Goal: Task Accomplishment & Management: Manage account settings

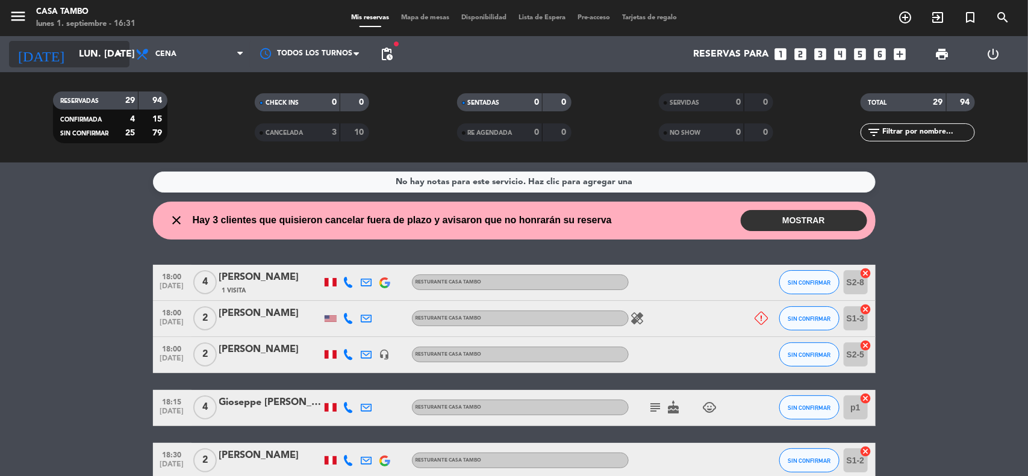
click at [117, 58] on icon "arrow_drop_down" at bounding box center [119, 54] width 14 height 14
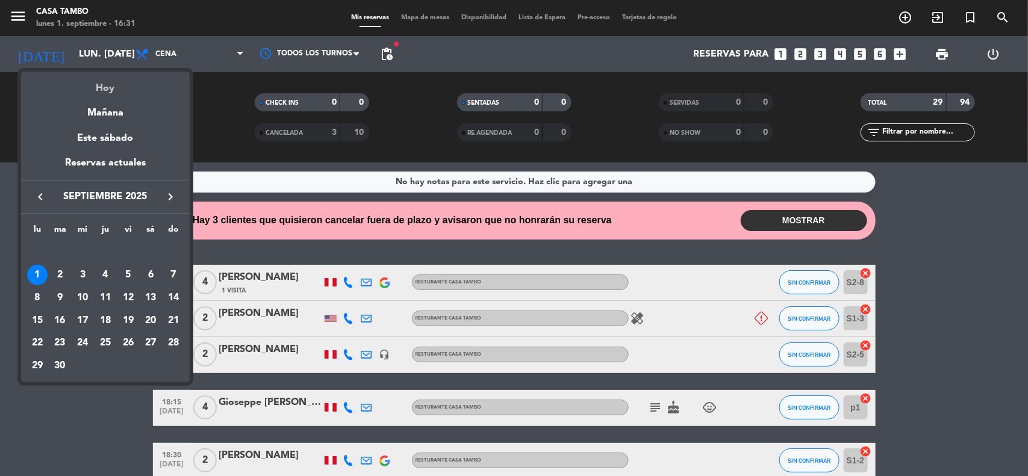
click at [121, 85] on div "Hoy" at bounding box center [105, 84] width 169 height 25
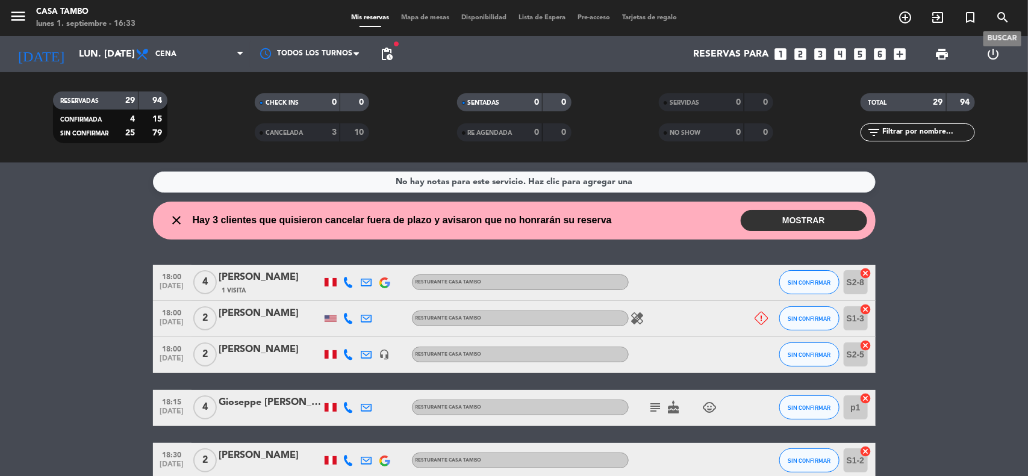
click at [997, 13] on icon "search" at bounding box center [1002, 17] width 14 height 14
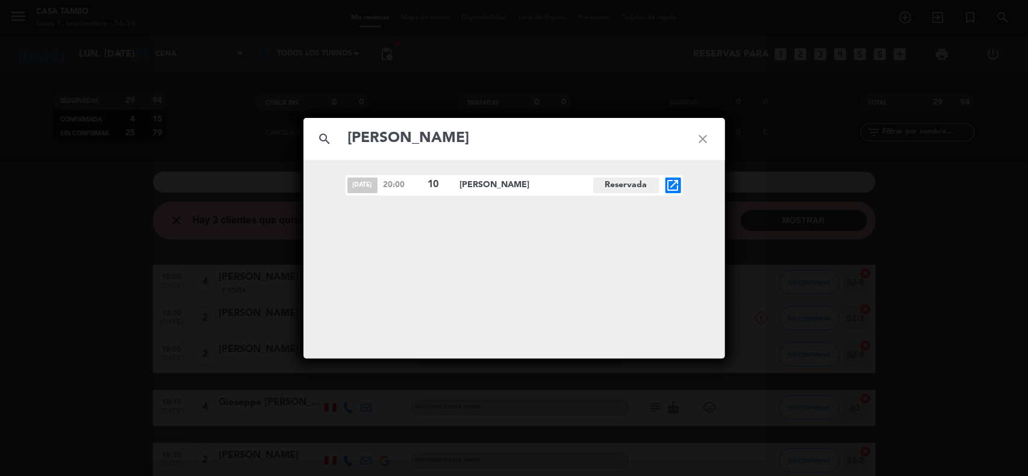
type input "[PERSON_NAME]"
click at [678, 185] on icon "open_in_new" at bounding box center [673, 185] width 14 height 14
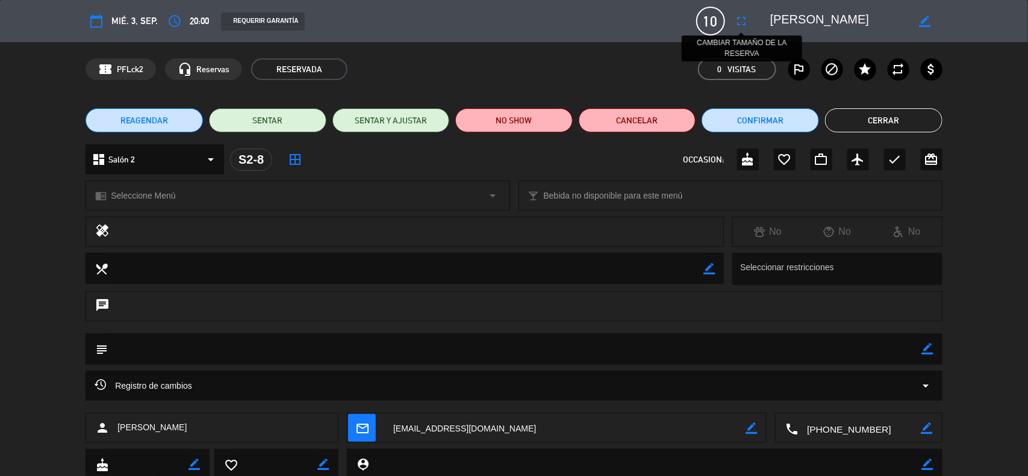
click at [739, 21] on icon "fullscreen" at bounding box center [741, 21] width 14 height 14
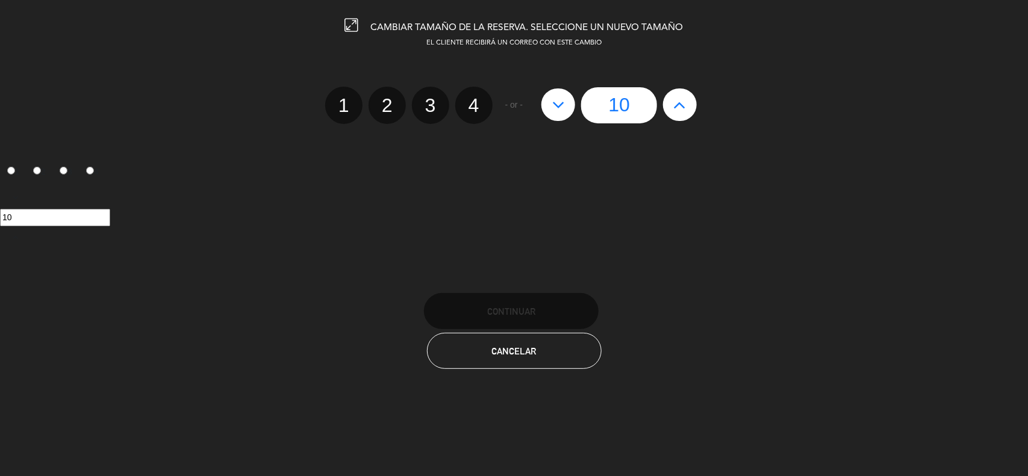
click at [670, 107] on button at bounding box center [680, 104] width 34 height 33
type input "11"
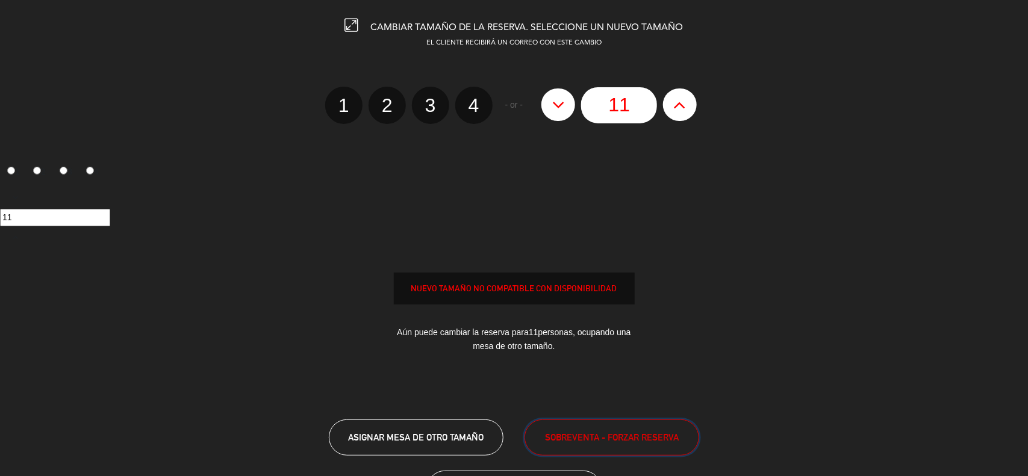
click at [575, 443] on span "SOBREVENTA - FORZAR RESERVA" at bounding box center [612, 437] width 134 height 14
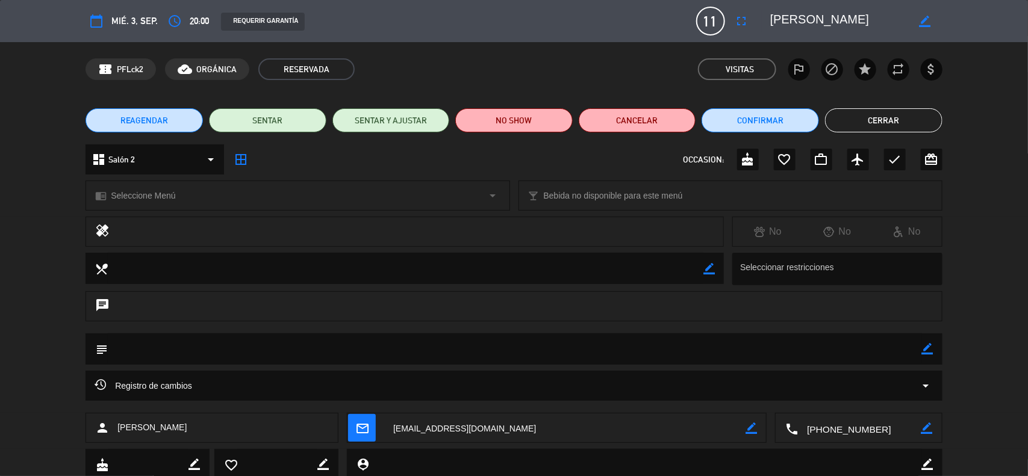
click at [867, 107] on div "REAGENDAR SENTAR SENTAR Y AJUSTAR NO SHOW Cancelar Confirmar Cerrar" at bounding box center [514, 120] width 1028 height 48
drag, startPoint x: 879, startPoint y: 109, endPoint x: 0, endPoint y: 84, distance: 879.2
click at [879, 110] on button "Cerrar" at bounding box center [883, 120] width 117 height 24
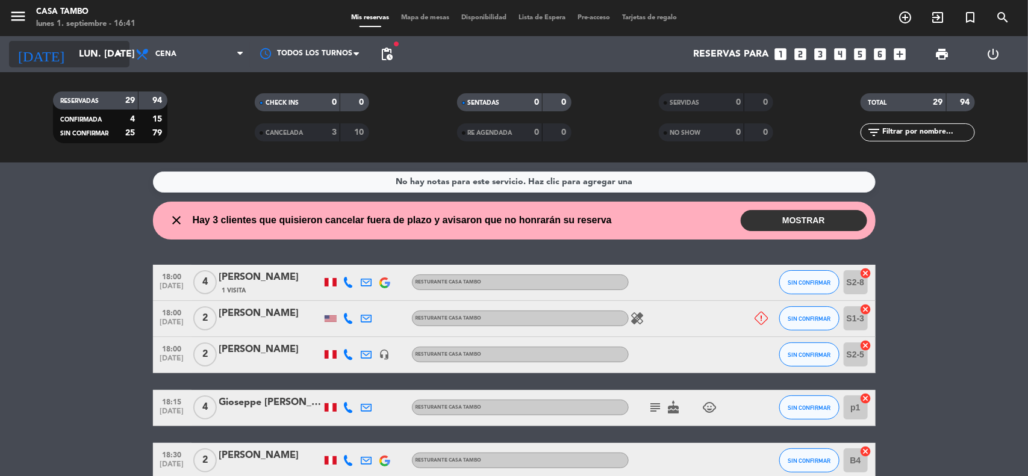
click at [73, 53] on input "lun. [DATE]" at bounding box center [136, 54] width 127 height 23
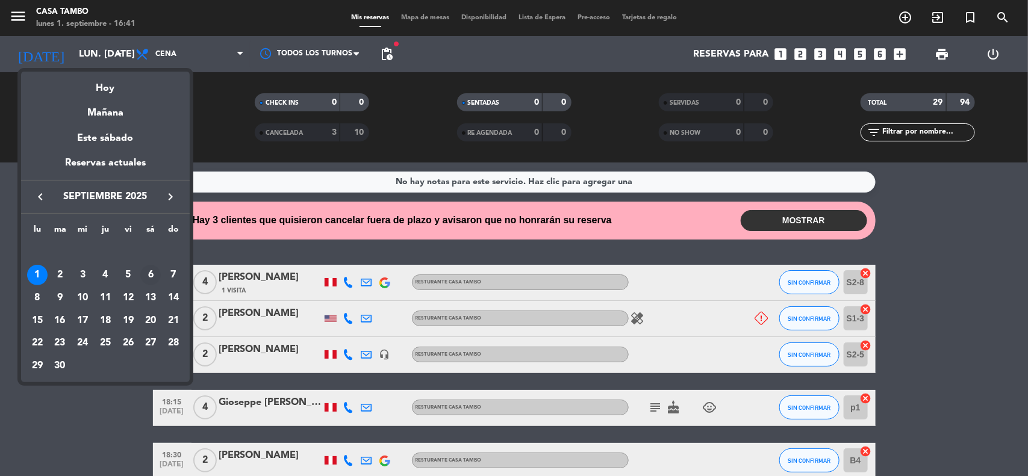
click at [141, 277] on div "6" at bounding box center [150, 275] width 20 height 20
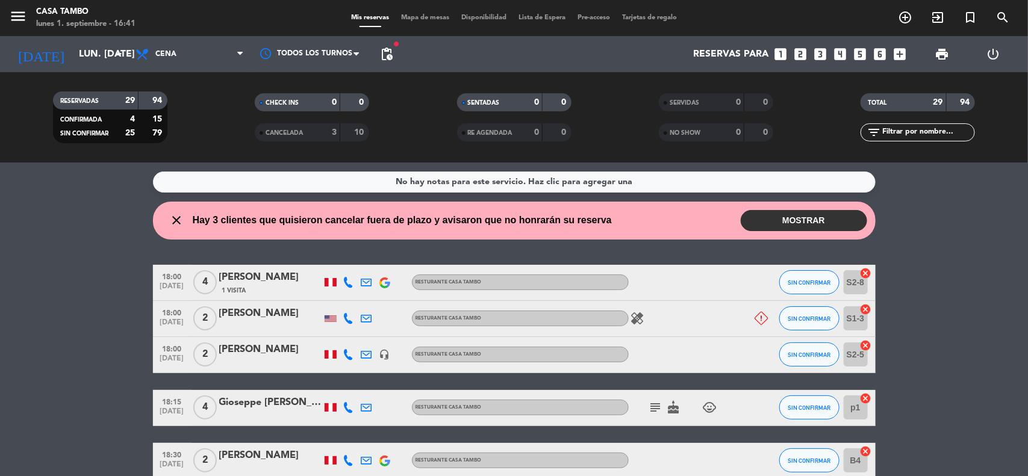
type input "sáb. [DATE]"
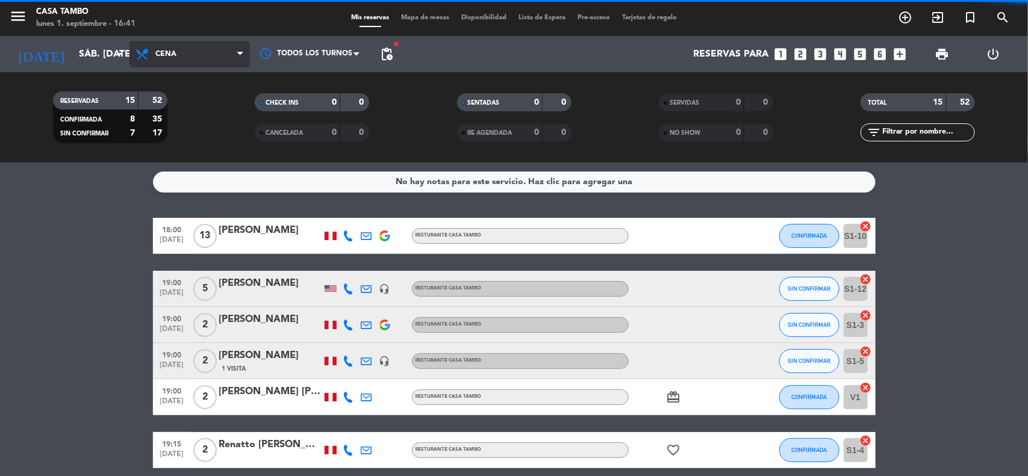
click at [238, 55] on icon at bounding box center [239, 54] width 5 height 10
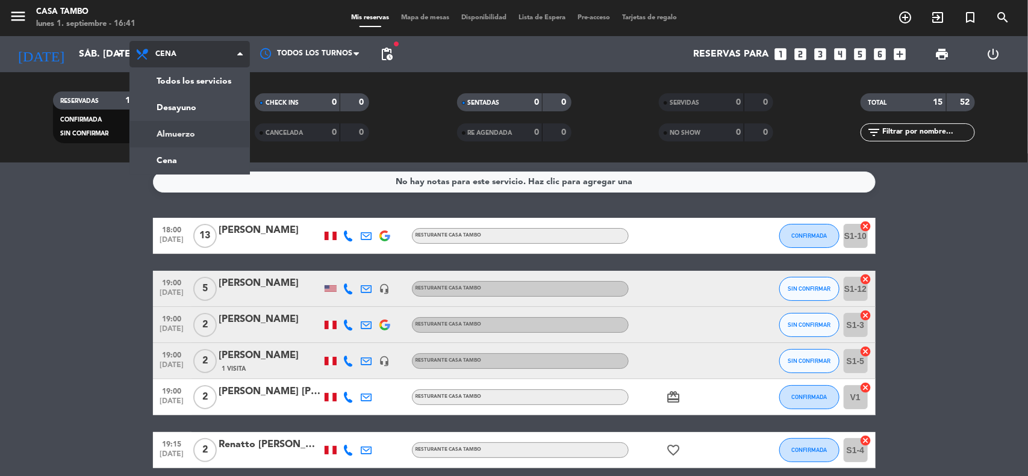
click at [184, 135] on div "menu Casa Tambo lunes 1. septiembre - 16:41 Mis reservas Mapa de mesas Disponib…" at bounding box center [514, 81] width 1028 height 163
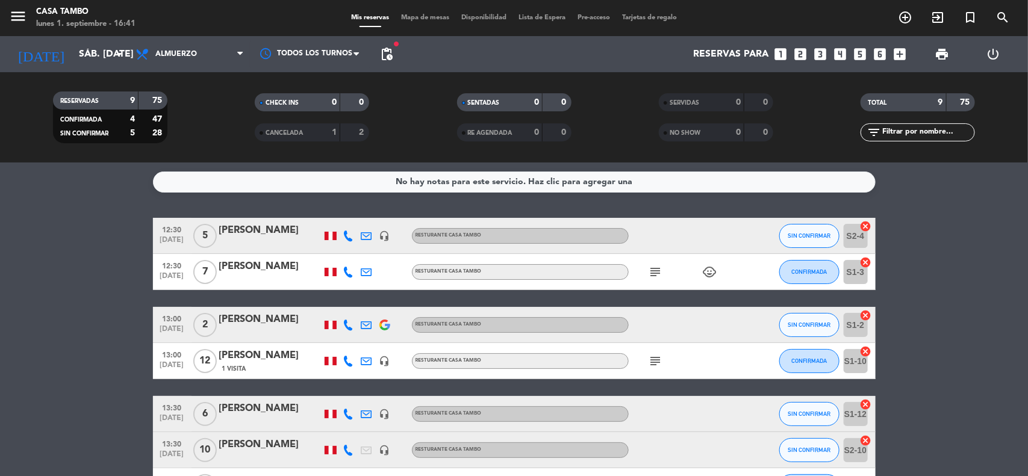
click at [660, 273] on icon "subject" at bounding box center [655, 272] width 14 height 14
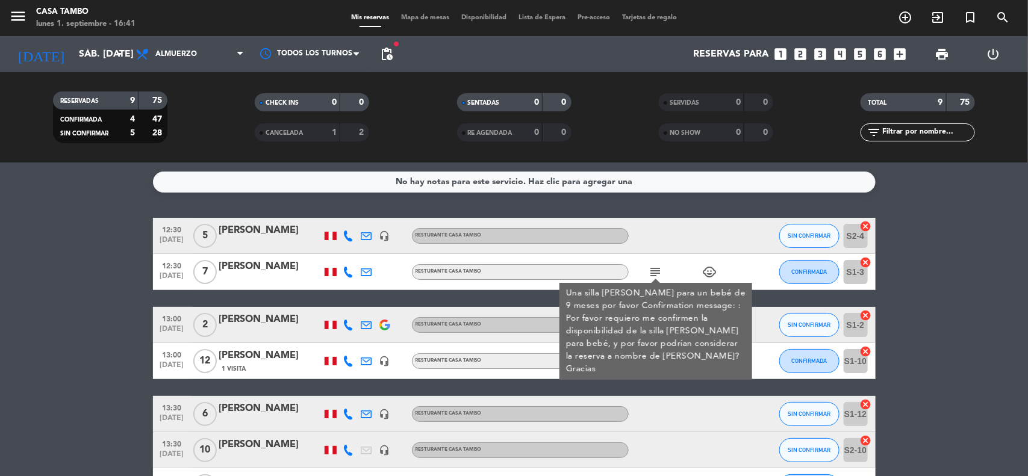
click at [268, 266] on div "[PERSON_NAME]" at bounding box center [270, 267] width 102 height 16
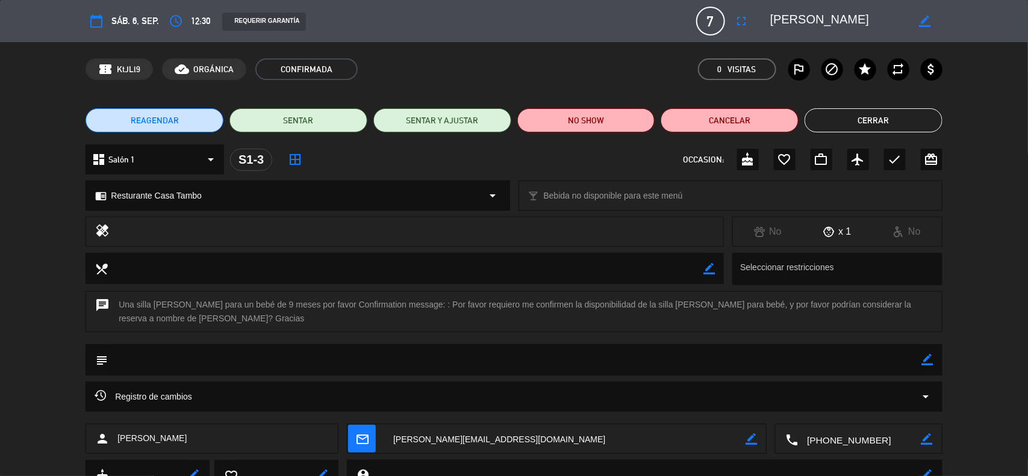
click at [924, 356] on icon "border_color" at bounding box center [927, 359] width 11 height 11
click at [896, 354] on textarea at bounding box center [515, 359] width 814 height 31
click at [928, 358] on icon at bounding box center [927, 359] width 11 height 11
click at [863, 73] on icon "star" at bounding box center [865, 69] width 14 height 14
click at [928, 368] on div "border_color" at bounding box center [927, 359] width 11 height 31
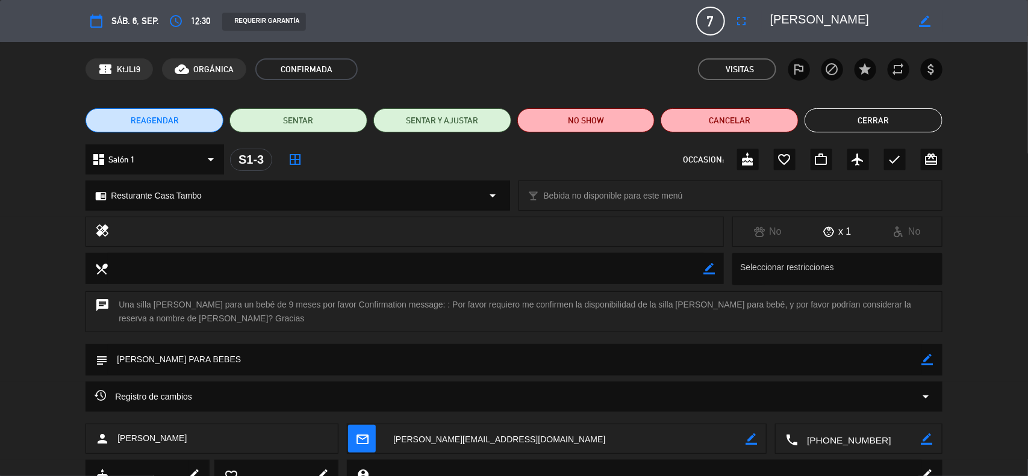
click at [926, 362] on icon "border_color" at bounding box center [927, 359] width 11 height 11
click at [904, 356] on textarea at bounding box center [515, 359] width 814 height 31
paste textarea "LLAMO"
type textarea "LLAMO QUIERE [PERSON_NAME] PARA BEBES"
click at [928, 361] on icon at bounding box center [927, 359] width 11 height 11
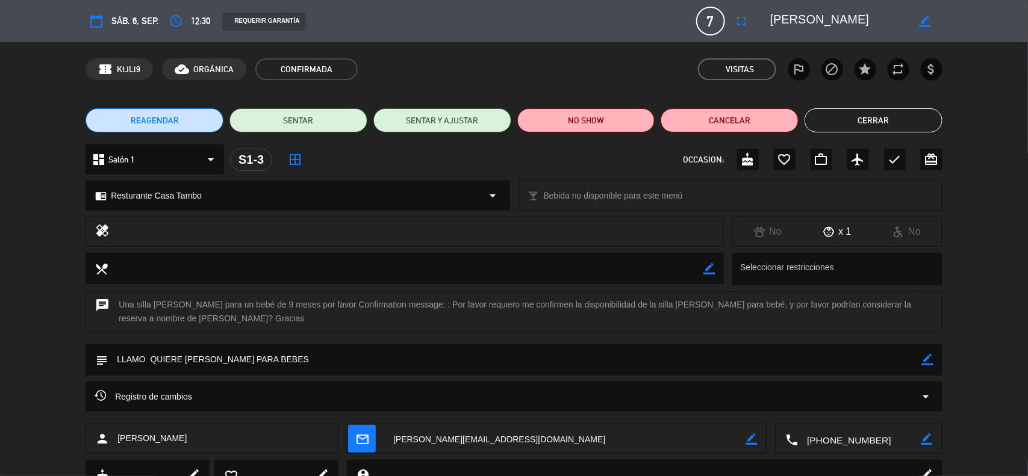
click at [919, 21] on icon "border_color" at bounding box center [924, 21] width 11 height 11
drag, startPoint x: 875, startPoint y: 15, endPoint x: 618, endPoint y: -14, distance: 258.1
click at [618, 0] on html "close × Casa Tambo × chrome_reader_mode Listado de Reservas account_box Cliente…" at bounding box center [514, 238] width 1028 height 476
type textarea "[PERSON_NAME]"
click at [920, 22] on icon at bounding box center [924, 21] width 11 height 11
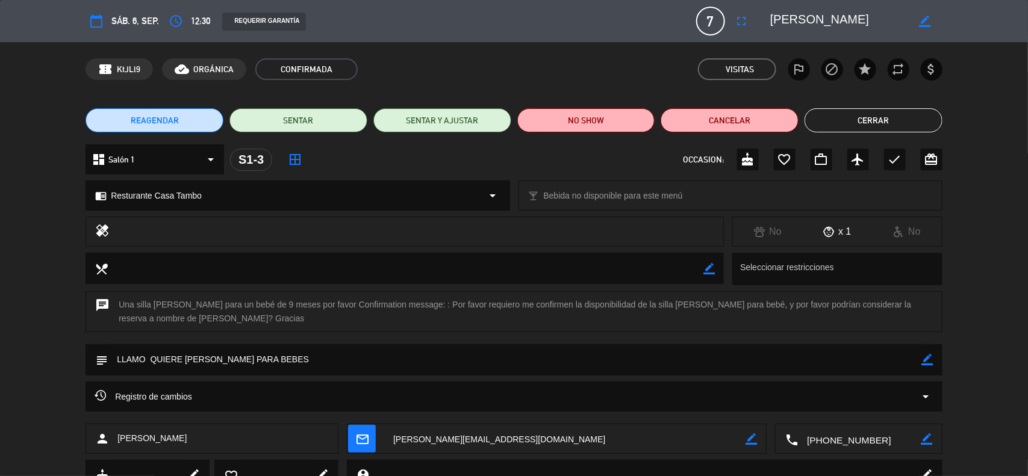
click at [680, 13] on div "REQUERIR GARANTÍA" at bounding box center [453, 21] width 480 height 19
click at [899, 112] on button "Cerrar" at bounding box center [873, 120] width 138 height 24
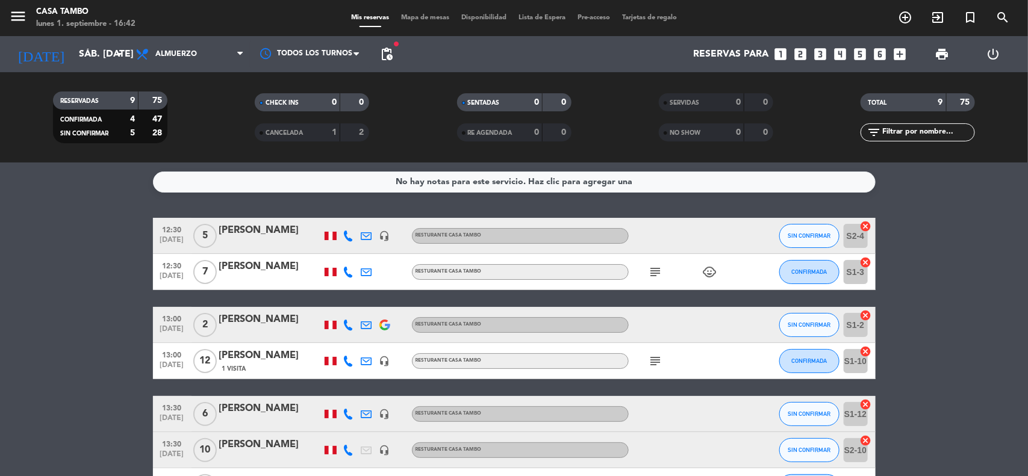
click at [124, 269] on bookings-row "12:30 [DATE] 5 [PERSON_NAME] headset_mic Resturante Casa Tambo SIN CONFIRMAR S2…" at bounding box center [514, 397] width 1028 height 359
click at [901, 19] on icon "add_circle_outline" at bounding box center [905, 17] width 14 height 14
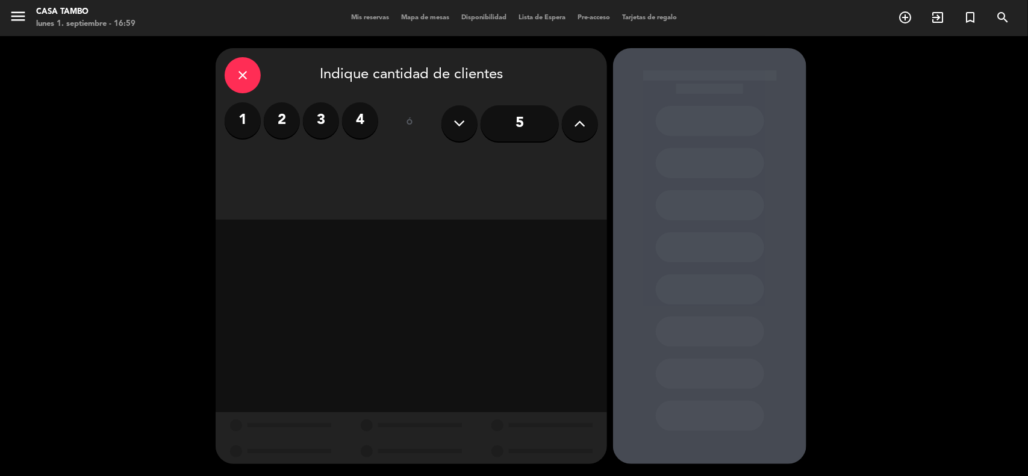
click at [550, 131] on input "5" at bounding box center [519, 123] width 78 height 36
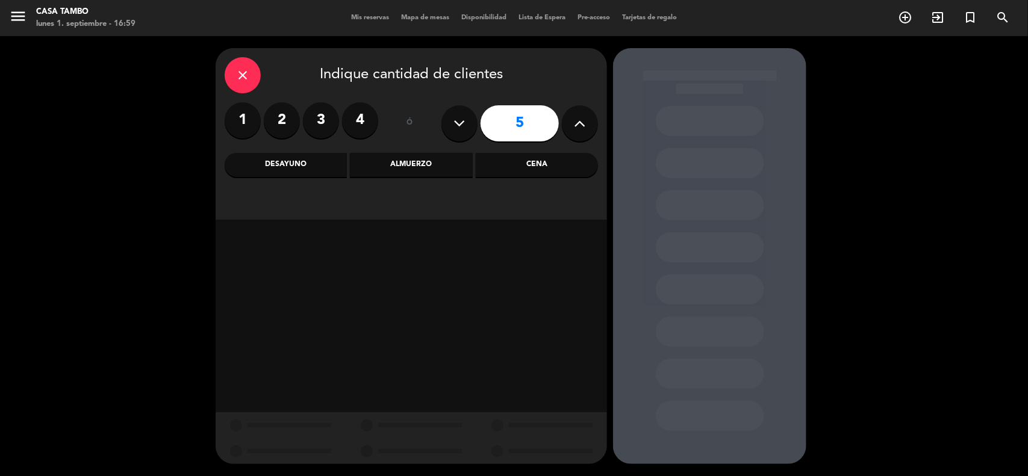
click at [579, 129] on icon at bounding box center [579, 123] width 11 height 18
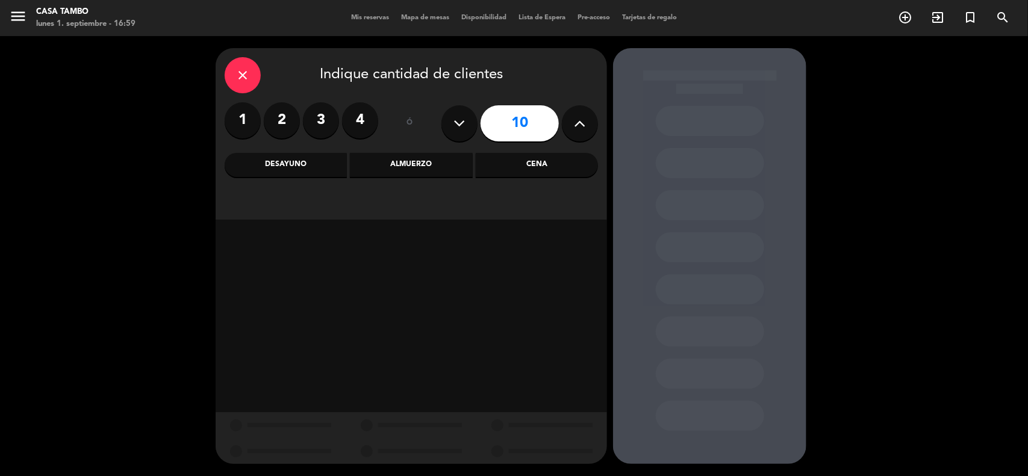
click at [579, 129] on icon at bounding box center [579, 123] width 11 height 18
type input "11"
drag, startPoint x: 489, startPoint y: 161, endPoint x: 500, endPoint y: 178, distance: 20.0
click at [491, 161] on div "Cena" at bounding box center [537, 165] width 122 height 24
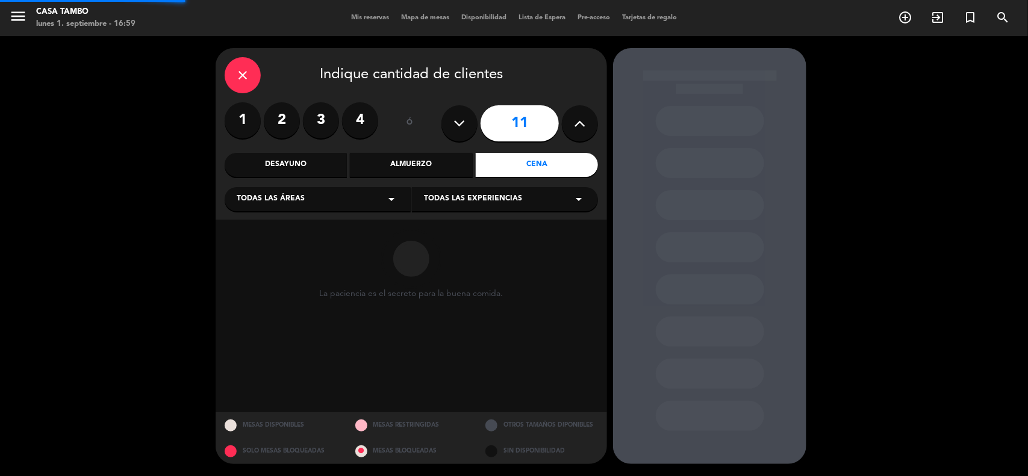
click at [510, 203] on span "Todas las experiencias" at bounding box center [473, 199] width 98 height 12
click at [501, 220] on div "Casa Tambo Restaurant Privado Bar de Lima Eventos Show de danzas" at bounding box center [505, 257] width 186 height 122
drag, startPoint x: 498, startPoint y: 223, endPoint x: 489, endPoint y: 217, distance: 10.5
click at [498, 223] on div "Casa Tambo Restaurant Privado Bar de Lima Eventos Show de danzas" at bounding box center [505, 257] width 186 height 122
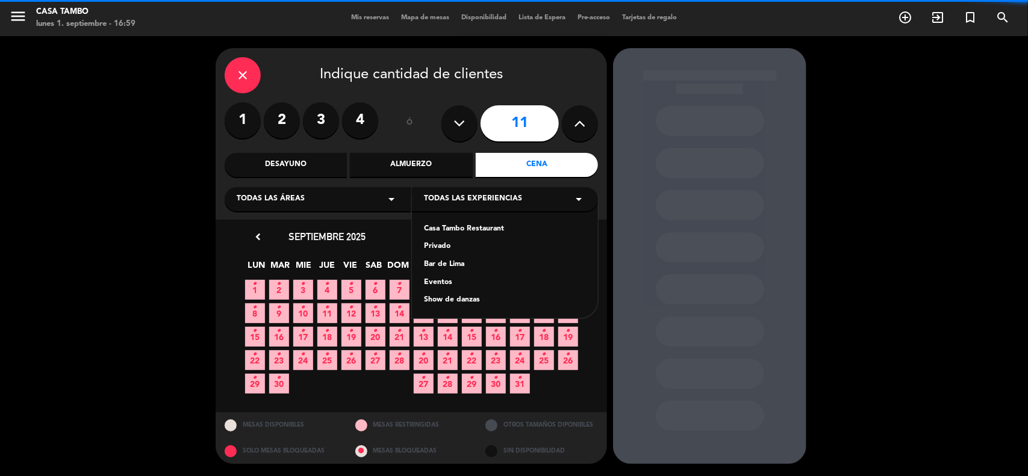
click at [492, 229] on div "Casa Tambo Restaurant" at bounding box center [505, 229] width 162 height 12
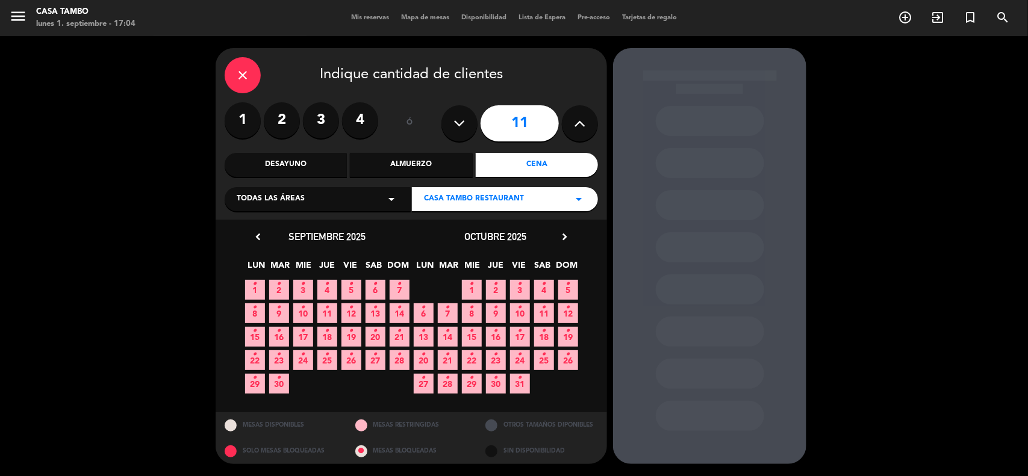
click at [352, 288] on icon "•" at bounding box center [351, 284] width 4 height 19
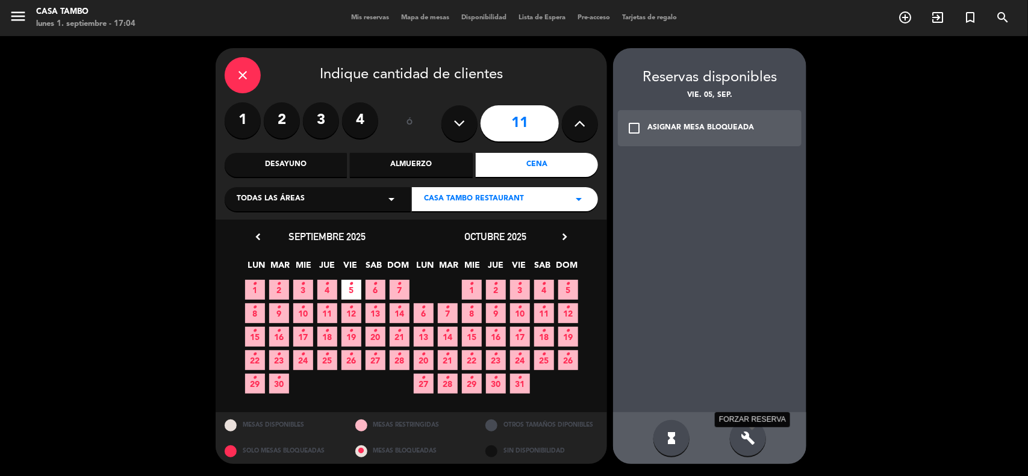
click at [752, 433] on icon "build" at bounding box center [747, 438] width 14 height 14
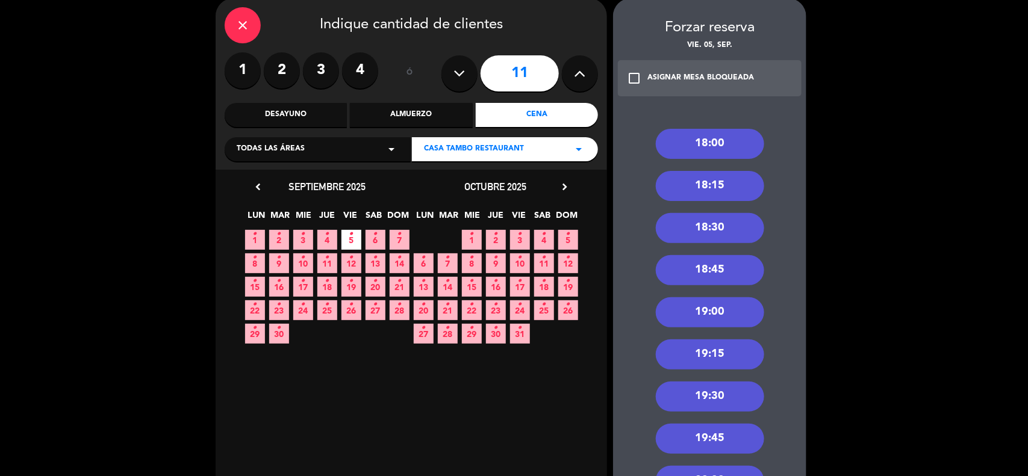
scroll to position [75, 0]
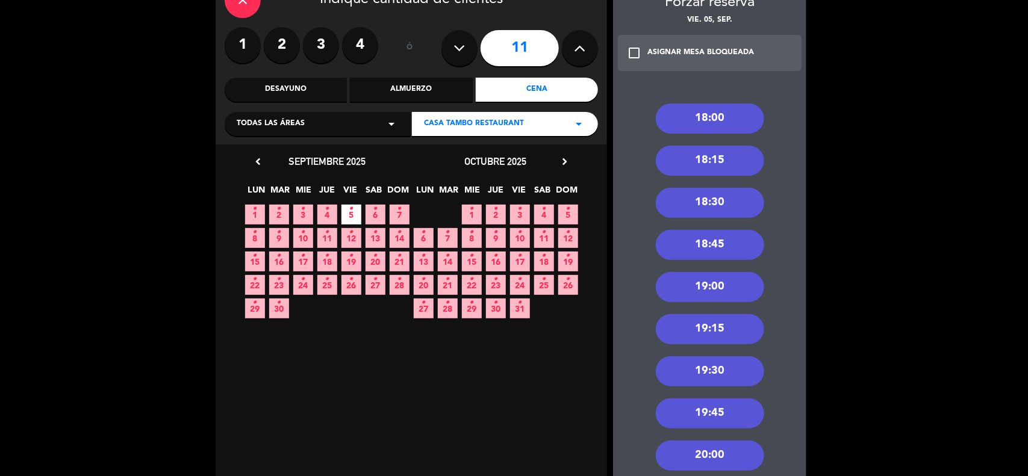
click at [734, 365] on div "19:30" at bounding box center [710, 371] width 108 height 30
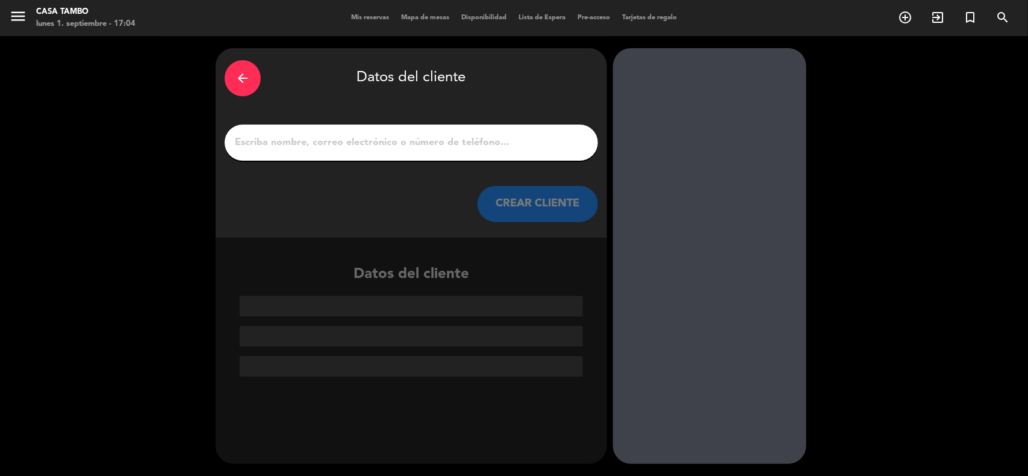
scroll to position [0, 0]
click at [376, 135] on input "1" at bounding box center [411, 142] width 355 height 17
paste input "[PERSON_NAME]"
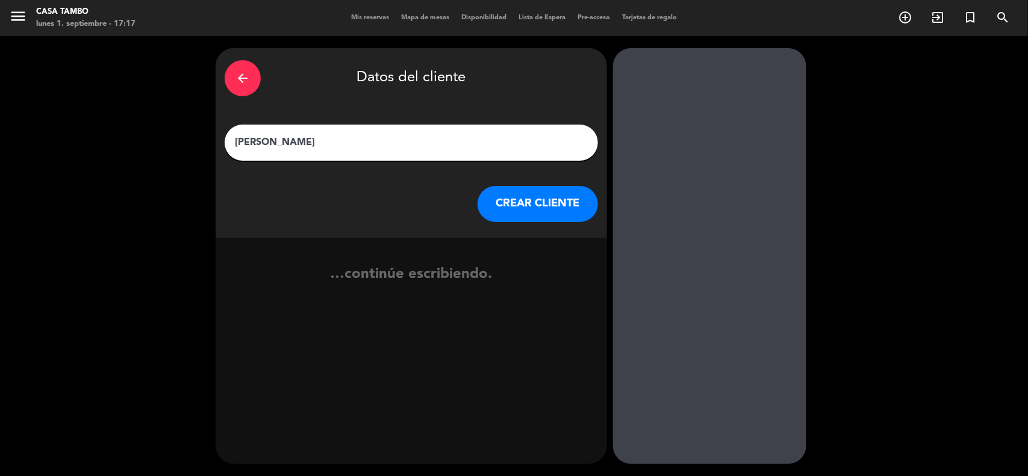
type input "[PERSON_NAME]"
click at [519, 209] on button "CREAR CLIENTE" at bounding box center [537, 204] width 120 height 36
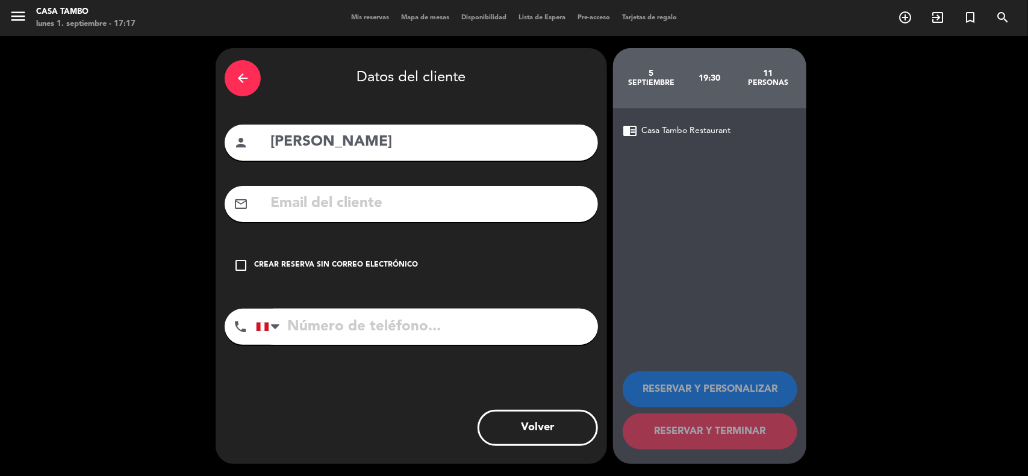
click at [389, 323] on input "tel" at bounding box center [427, 327] width 342 height 36
paste input "902992937"
type input "902992937"
click at [474, 208] on input "text" at bounding box center [429, 203] width 320 height 25
paste input "[EMAIL_ADDRESS][DOMAIN_NAME]"
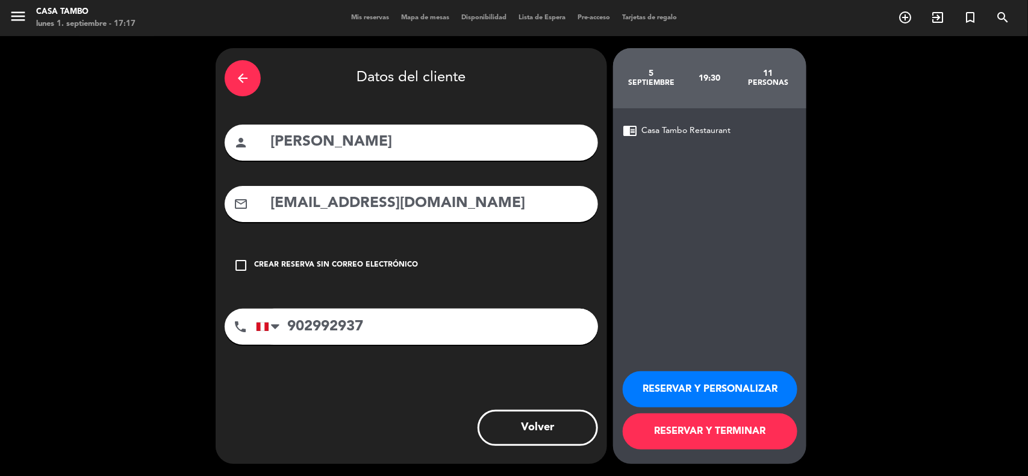
type input "[EMAIL_ADDRESS][DOMAIN_NAME]"
click at [682, 380] on button "RESERVAR Y PERSONALIZAR" at bounding box center [709, 389] width 175 height 36
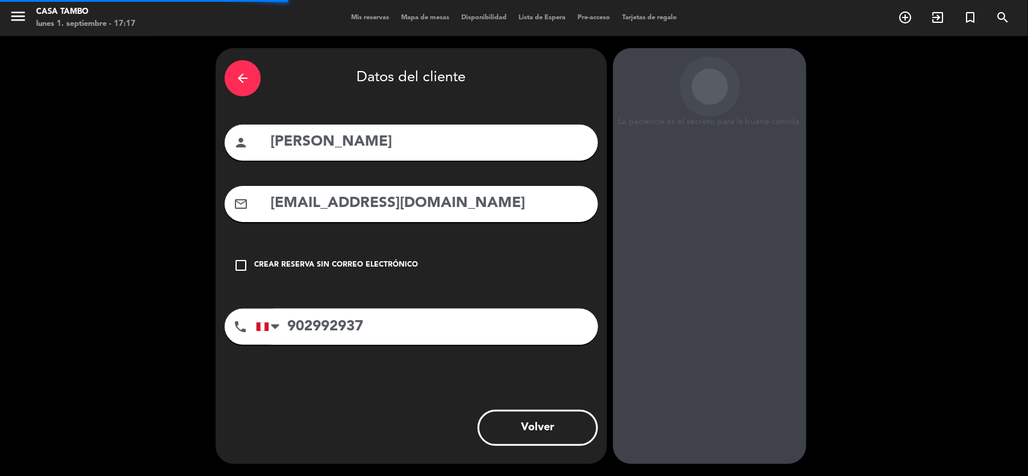
scroll to position [5, 0]
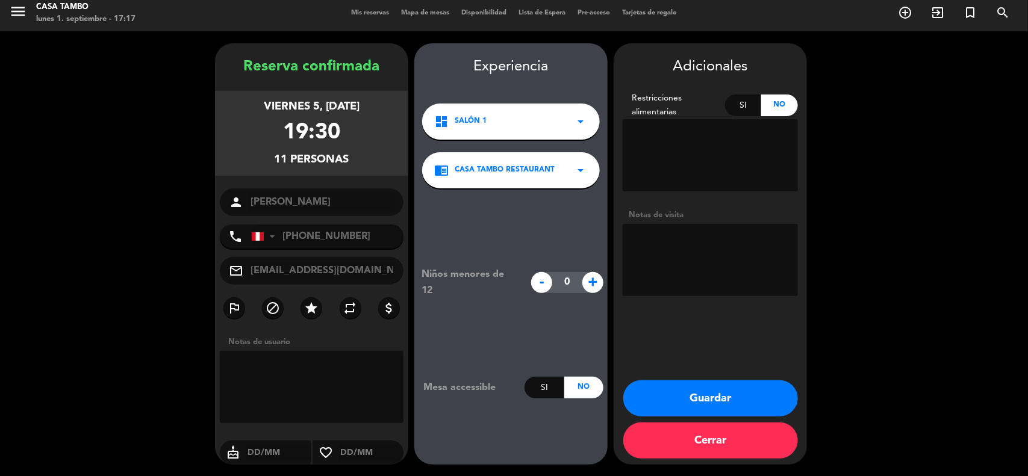
click at [721, 375] on div "Adicionales Restricciones alimentarias Si No Notas de visita Guardar Cerrar" at bounding box center [709, 253] width 193 height 421
click at [716, 384] on button "Guardar" at bounding box center [710, 398] width 175 height 36
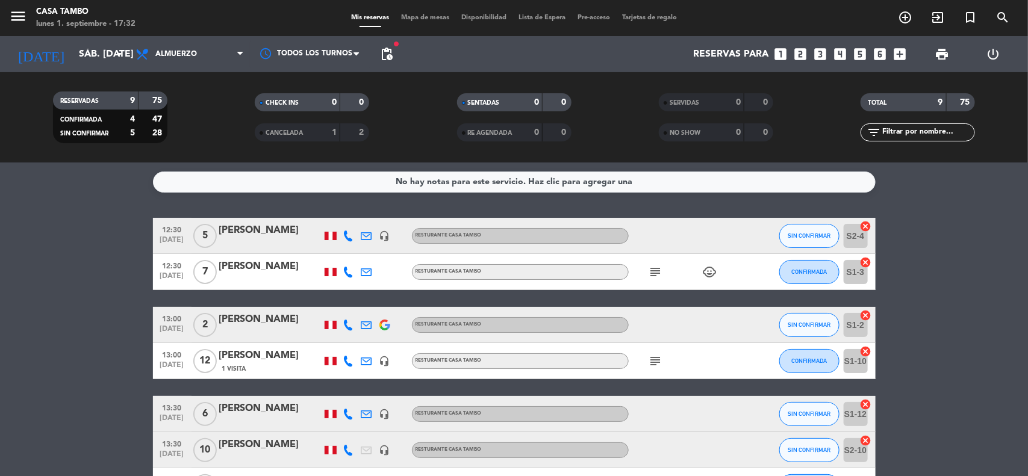
click at [116, 226] on bookings-row "12:30 [DATE] 5 [PERSON_NAME] headset_mic Resturante Casa Tambo SIN CONFIRMAR S2…" at bounding box center [514, 397] width 1028 height 359
click at [99, 64] on input "sáb. [DATE]" at bounding box center [136, 54] width 127 height 23
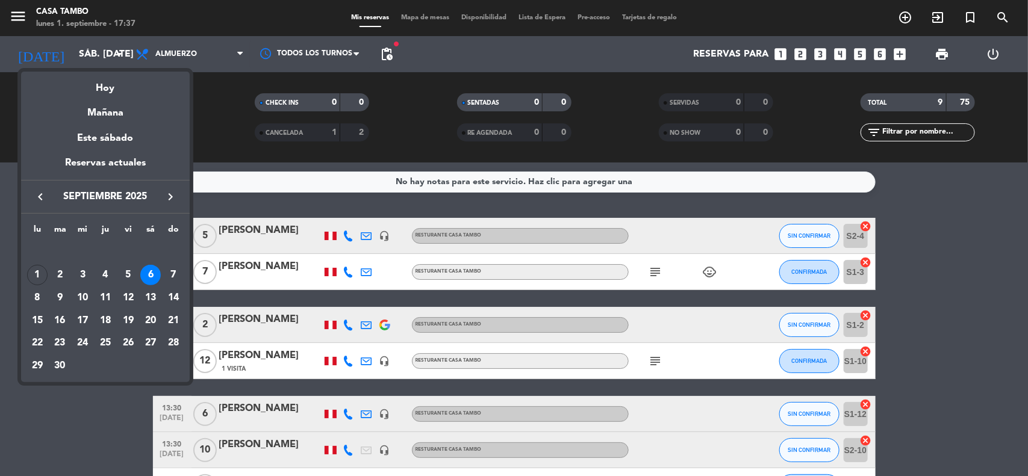
click at [34, 273] on div "1" at bounding box center [37, 275] width 20 height 20
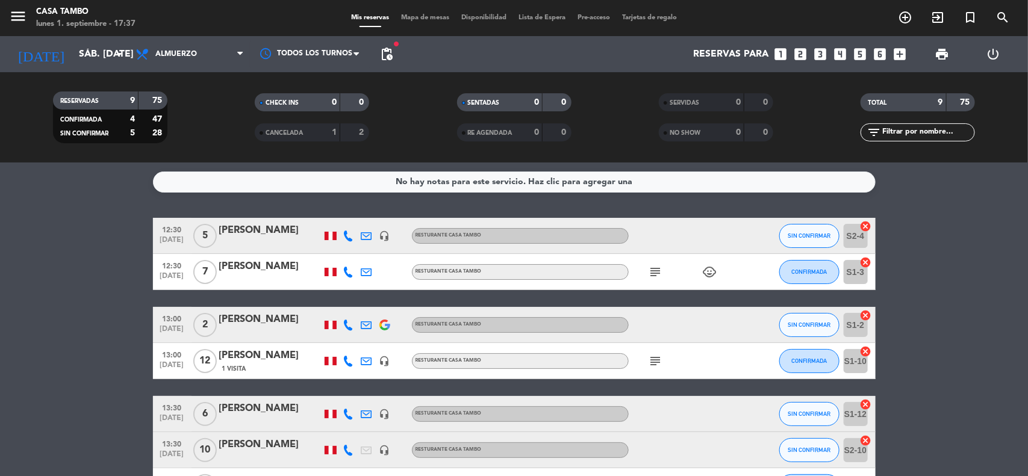
type input "lun. [DATE]"
click at [205, 54] on span "Almuerzo" at bounding box center [189, 54] width 120 height 26
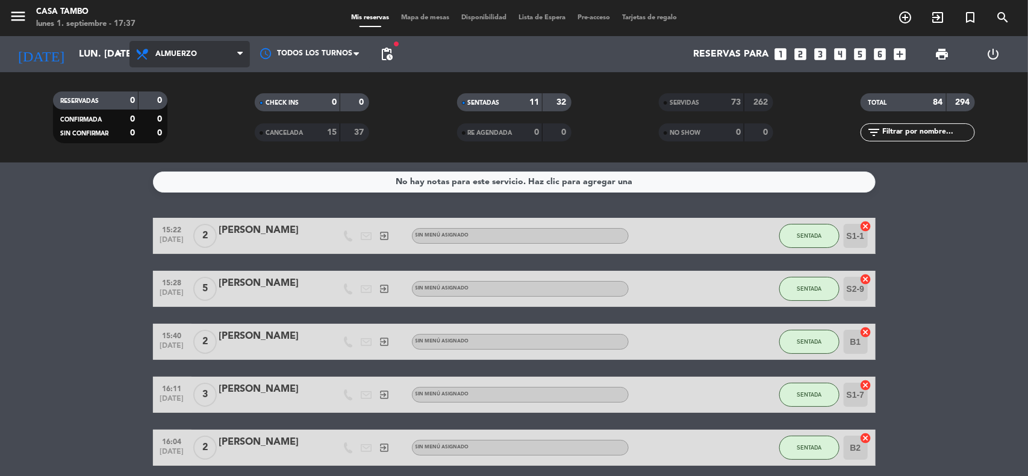
drag, startPoint x: 208, startPoint y: 58, endPoint x: 209, endPoint y: 64, distance: 6.0
click at [209, 59] on span "Almuerzo" at bounding box center [189, 54] width 120 height 26
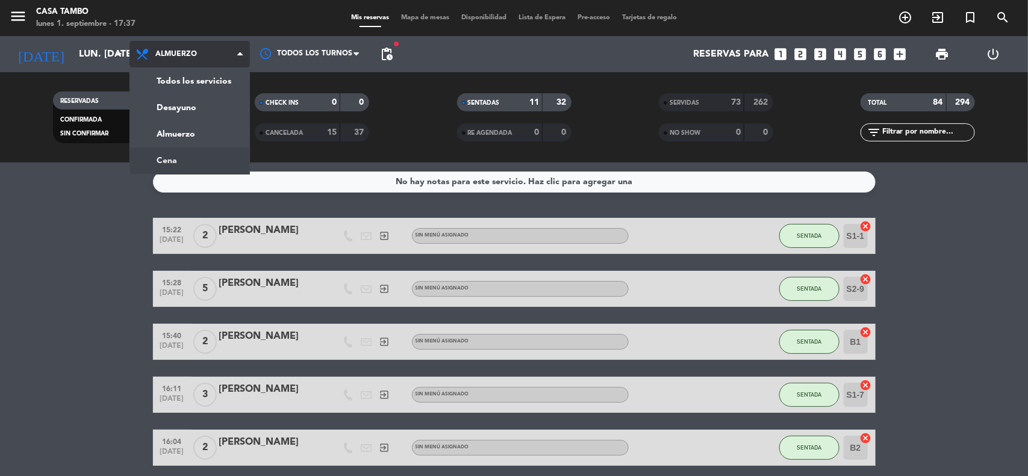
click at [203, 166] on ng-component "menu Casa Tambo lunes 1. septiembre - 17:37 Mis reservas Mapa de mesas Disponib…" at bounding box center [514, 238] width 1028 height 476
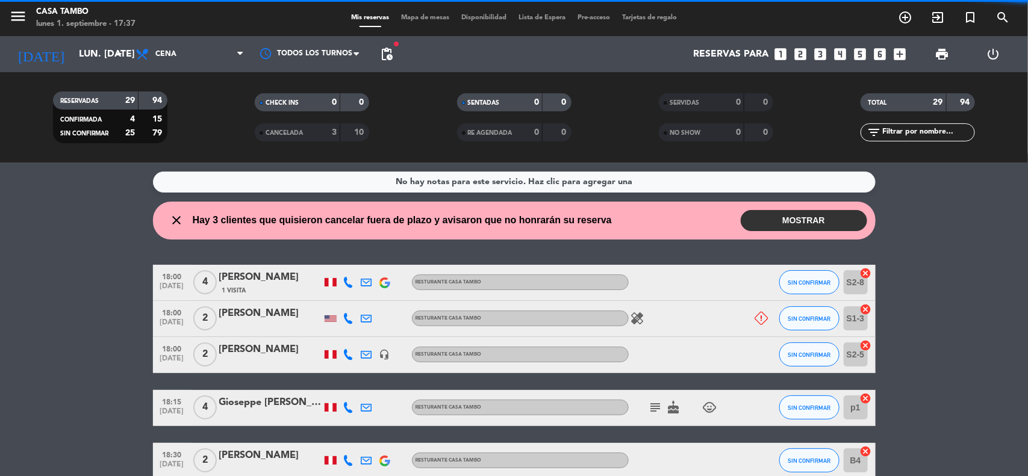
click at [936, 130] on input "text" at bounding box center [927, 132] width 93 height 13
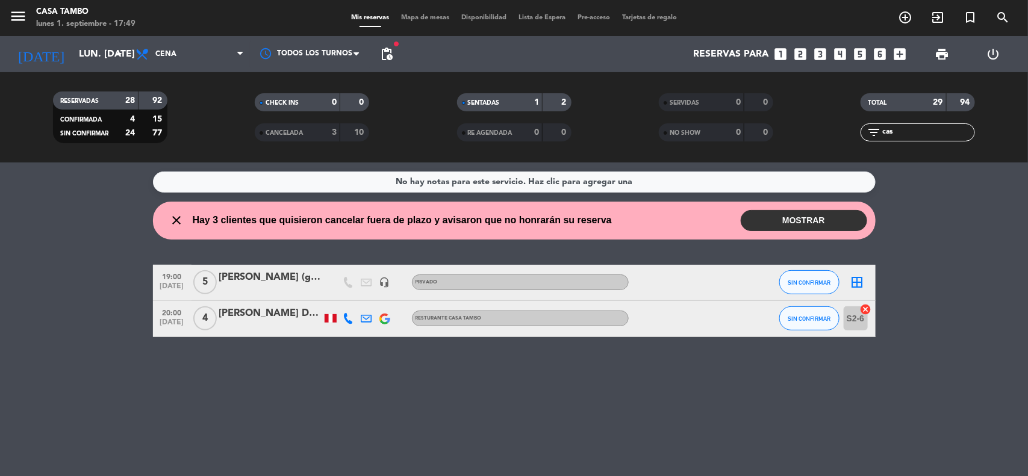
drag, startPoint x: 913, startPoint y: 125, endPoint x: 684, endPoint y: 116, distance: 228.3
click at [689, 120] on div "RESERVADAS 28 92 CONFIRMADA 4 15 SIN CONFIRMAR 24 77 CHECK INS 0 0 CANCELADA 3 …" at bounding box center [514, 117] width 1028 height 66
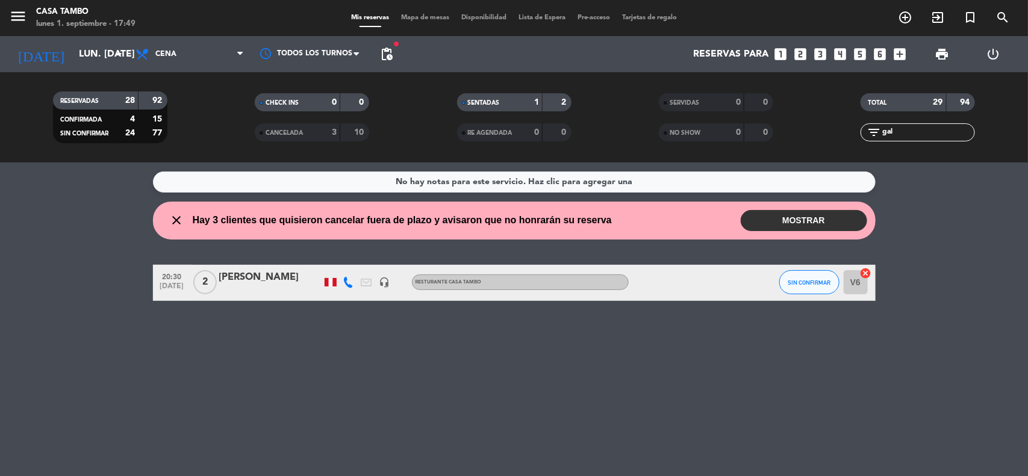
type input "gal"
click at [270, 278] on div "[PERSON_NAME]" at bounding box center [270, 278] width 102 height 16
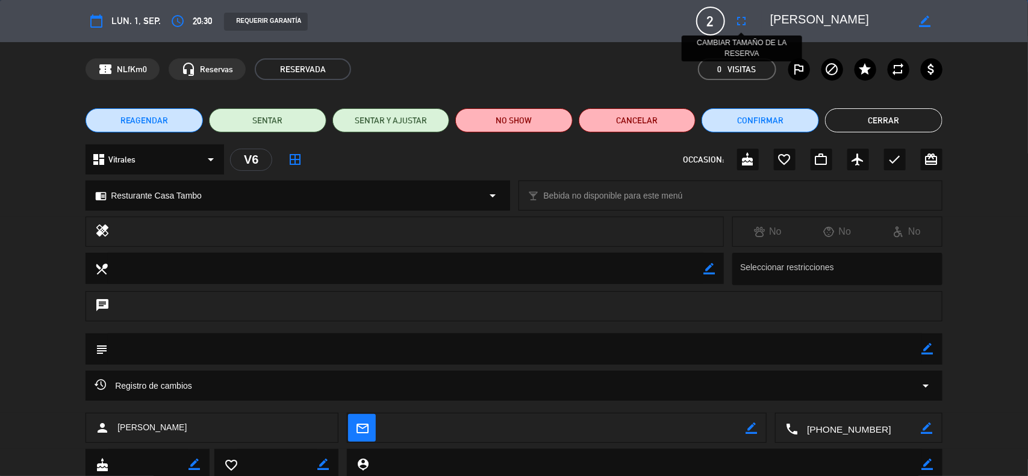
click at [744, 19] on icon "fullscreen" at bounding box center [741, 21] width 14 height 14
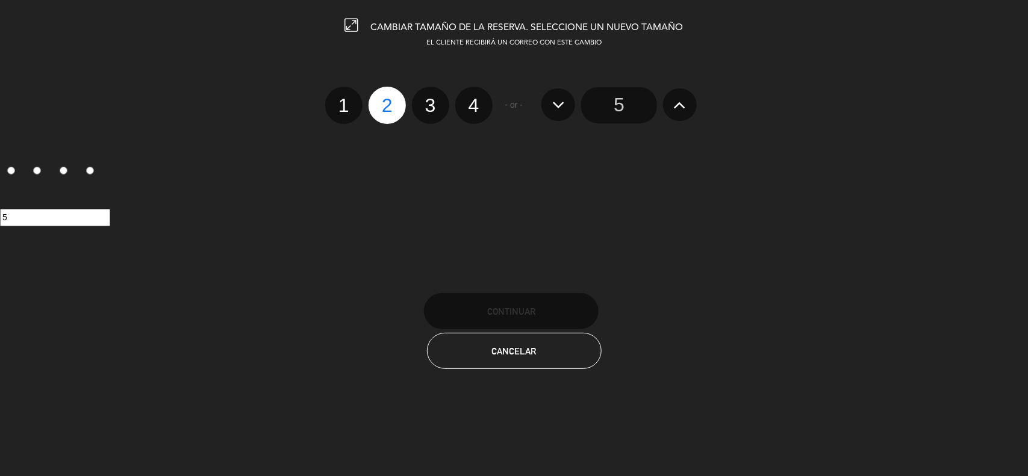
click at [428, 104] on label "3" at bounding box center [430, 105] width 37 height 37
click at [428, 99] on input "3" at bounding box center [429, 95] width 8 height 8
radio input "true"
radio input "false"
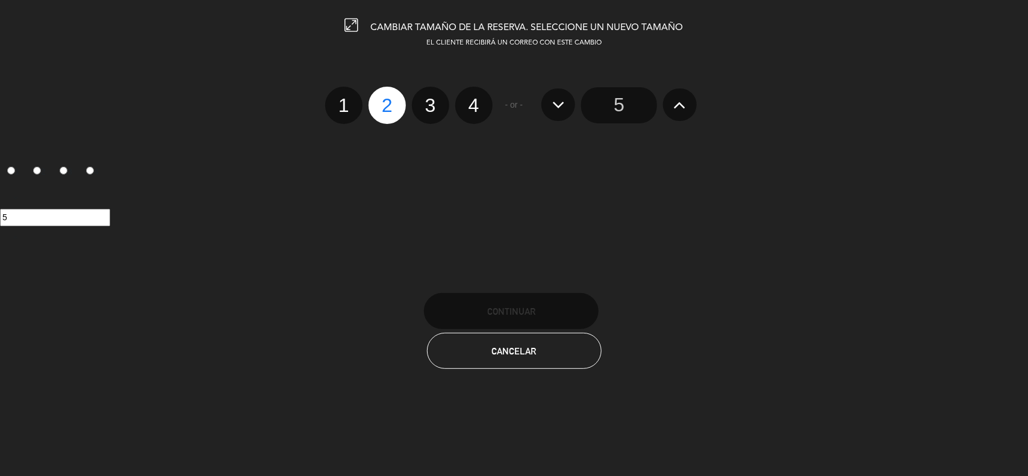
radio input "false"
radio input "true"
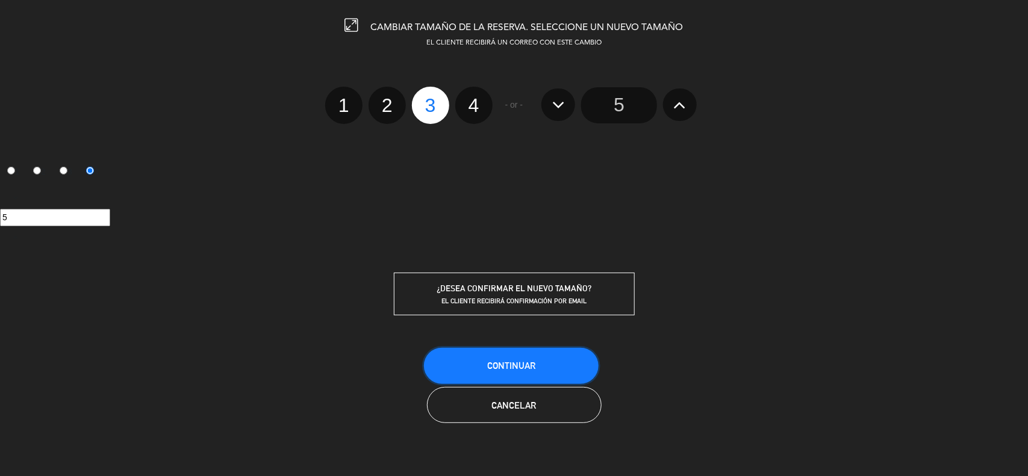
click at [519, 372] on button "Continuar" at bounding box center [511, 366] width 175 height 36
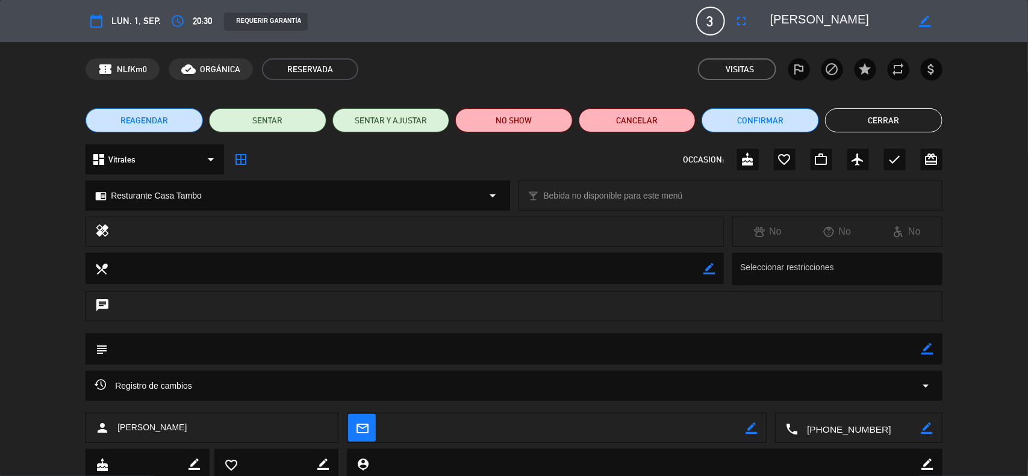
click at [870, 104] on div "REAGENDAR SENTAR SENTAR Y AJUSTAR NO SHOW Cancelar Confirmar Cerrar" at bounding box center [514, 120] width 1028 height 48
click at [873, 113] on button "Cerrar" at bounding box center [883, 120] width 117 height 24
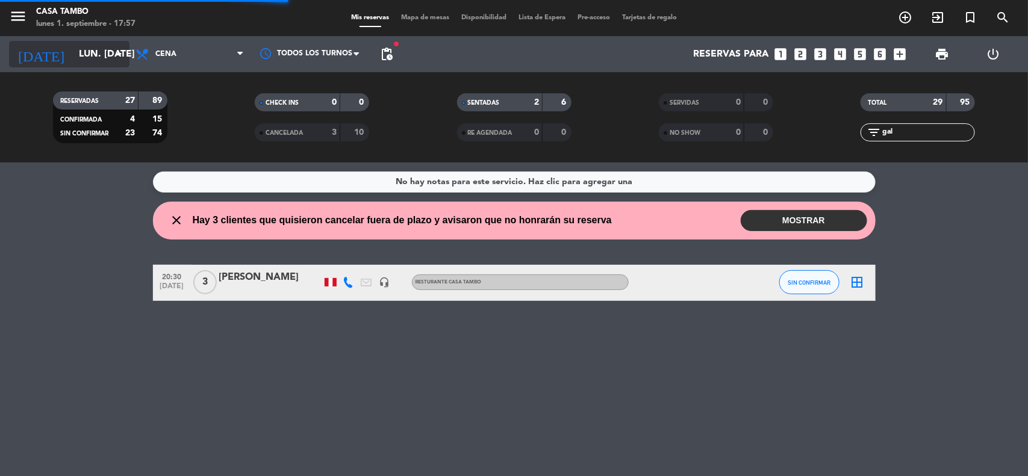
click at [86, 48] on input "lun. [DATE]" at bounding box center [136, 54] width 127 height 23
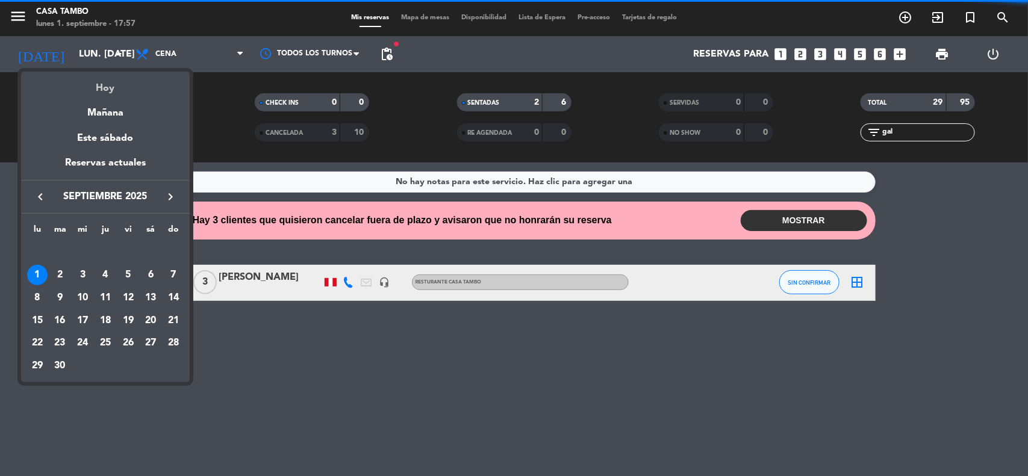
click at [116, 79] on div "Hoy" at bounding box center [105, 84] width 169 height 25
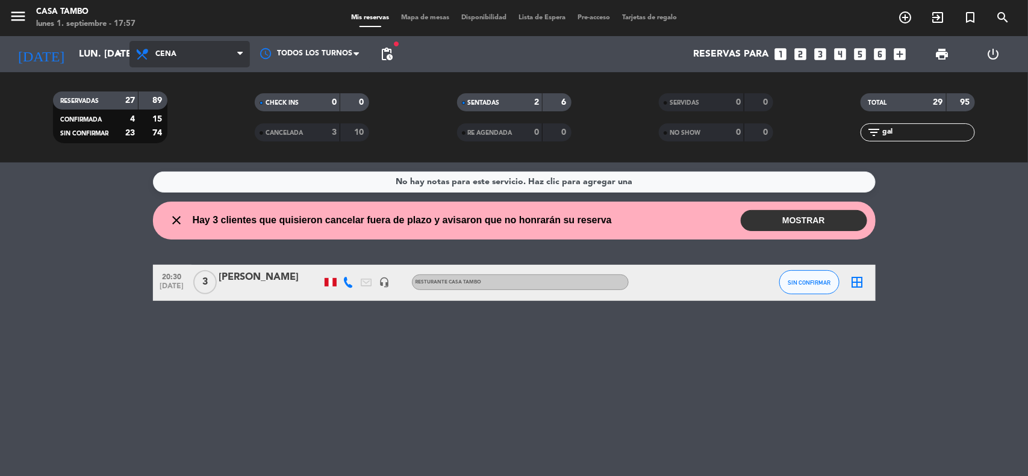
click at [182, 57] on span "Cena" at bounding box center [189, 54] width 120 height 26
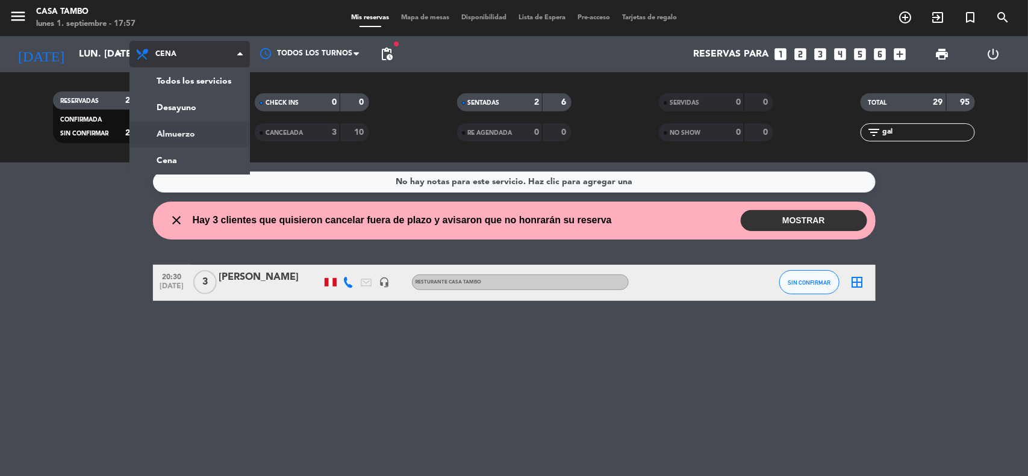
click at [200, 126] on div "menu Casa Tambo lunes 1. septiembre - 17:57 Mis reservas Mapa de mesas Disponib…" at bounding box center [514, 81] width 1028 height 163
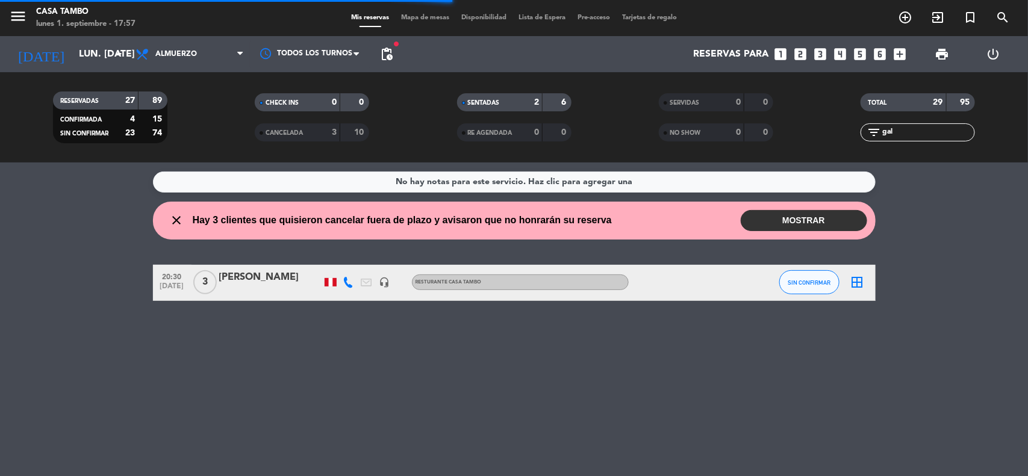
drag, startPoint x: 919, startPoint y: 135, endPoint x: 726, endPoint y: 134, distance: 193.2
click at [727, 134] on div "RESERVADAS 27 89 CONFIRMADA 4 15 SIN CONFIRMAR 23 74 CHECK INS 0 0 CANCELADA 3 …" at bounding box center [514, 117] width 1028 height 66
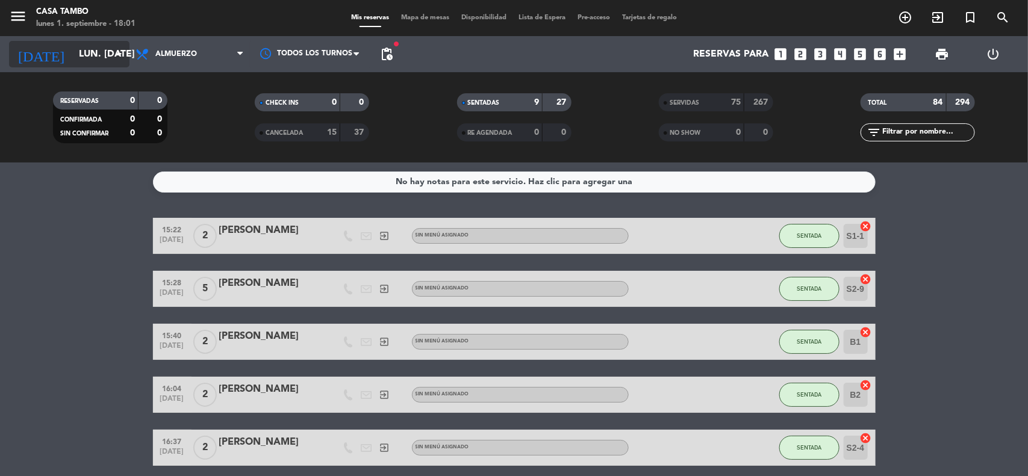
click at [98, 58] on input "lun. [DATE]" at bounding box center [136, 54] width 127 height 23
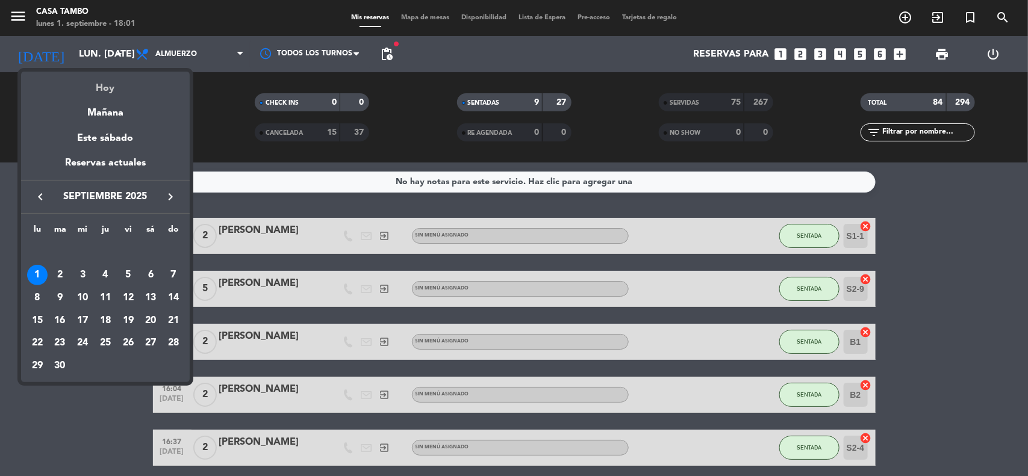
click at [113, 86] on div "Hoy" at bounding box center [105, 84] width 169 height 25
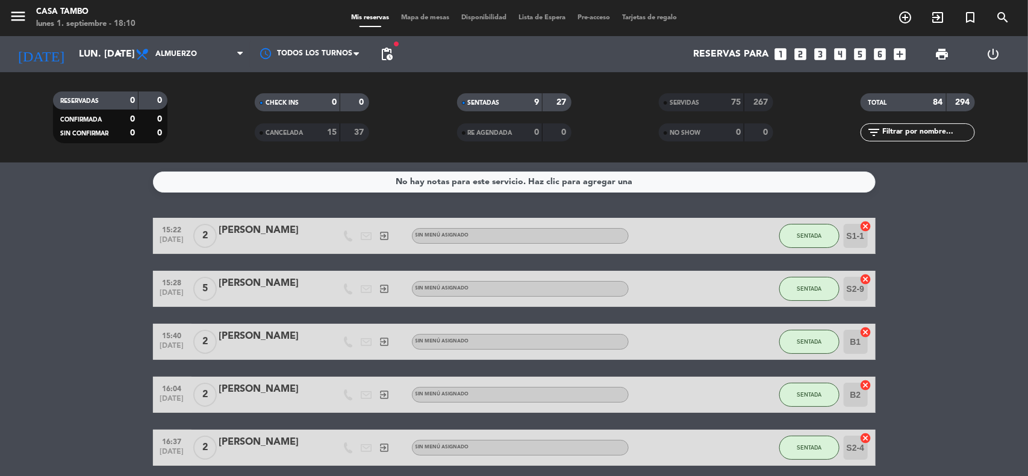
click at [941, 133] on input "text" at bounding box center [927, 132] width 93 height 13
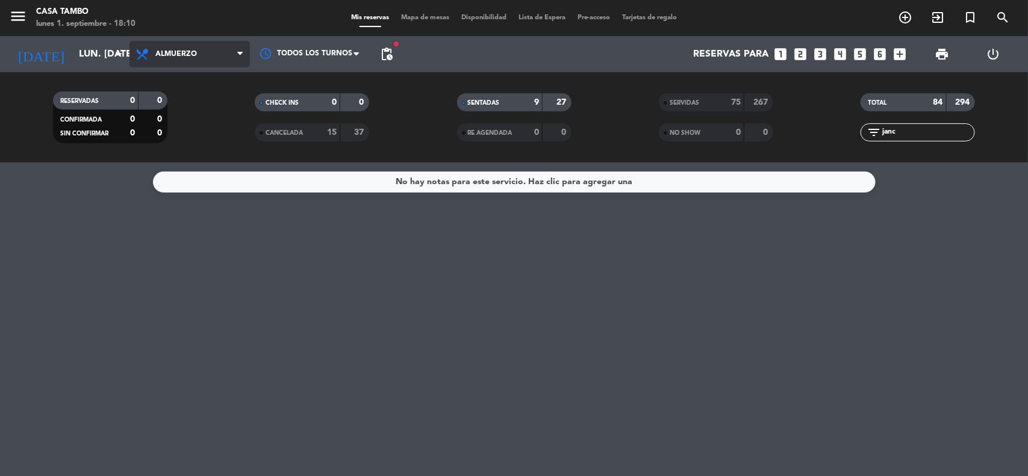
type input "janc"
click at [196, 50] on span "Almuerzo" at bounding box center [176, 54] width 42 height 8
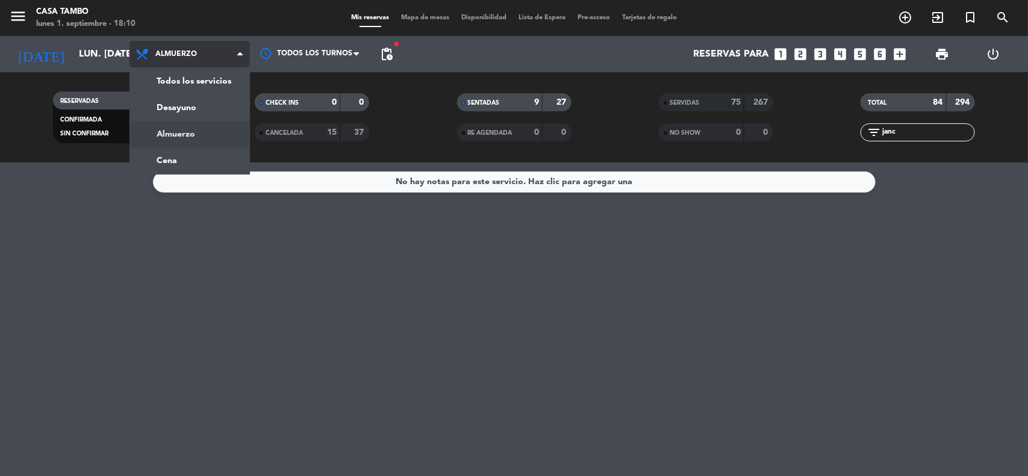
click at [184, 155] on div "menu Casa Tambo lunes 1. septiembre - 18:10 Mis reservas Mapa de mesas Disponib…" at bounding box center [514, 81] width 1028 height 163
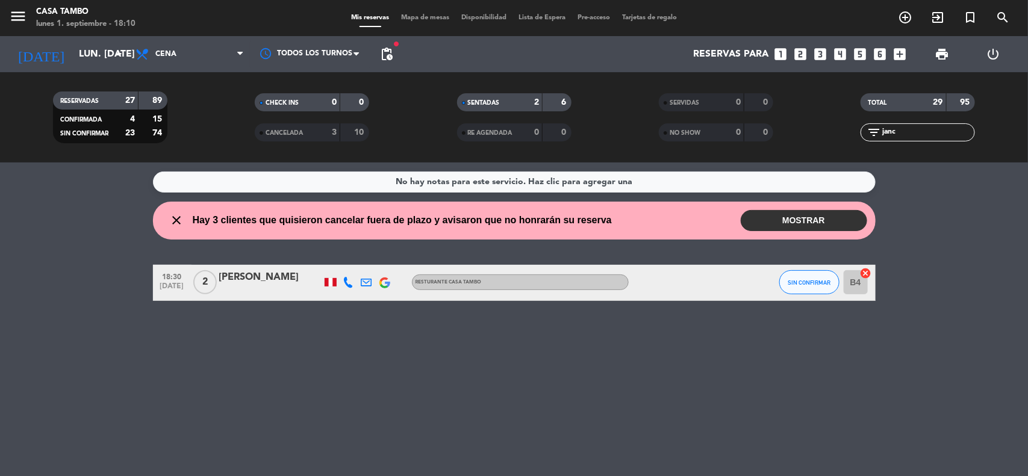
click at [251, 277] on div "[PERSON_NAME]" at bounding box center [270, 278] width 102 height 16
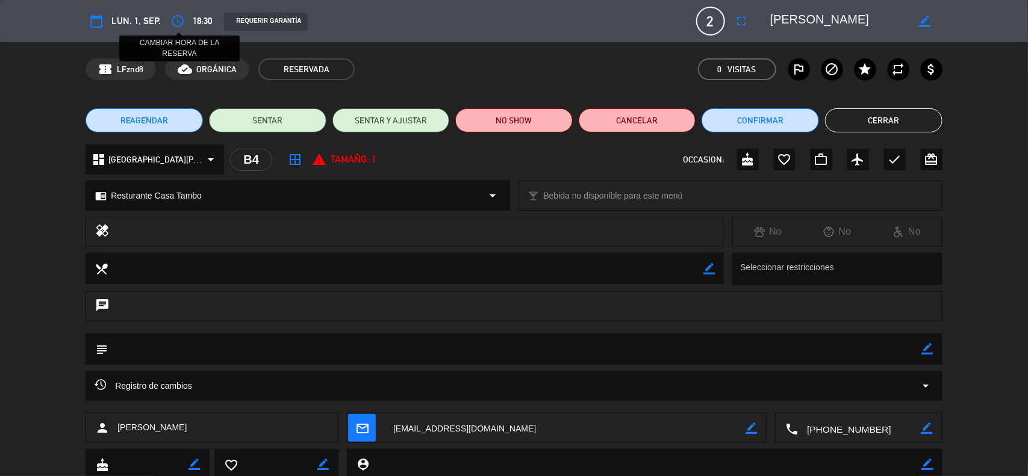
click at [170, 20] on icon "access_time" at bounding box center [177, 21] width 14 height 14
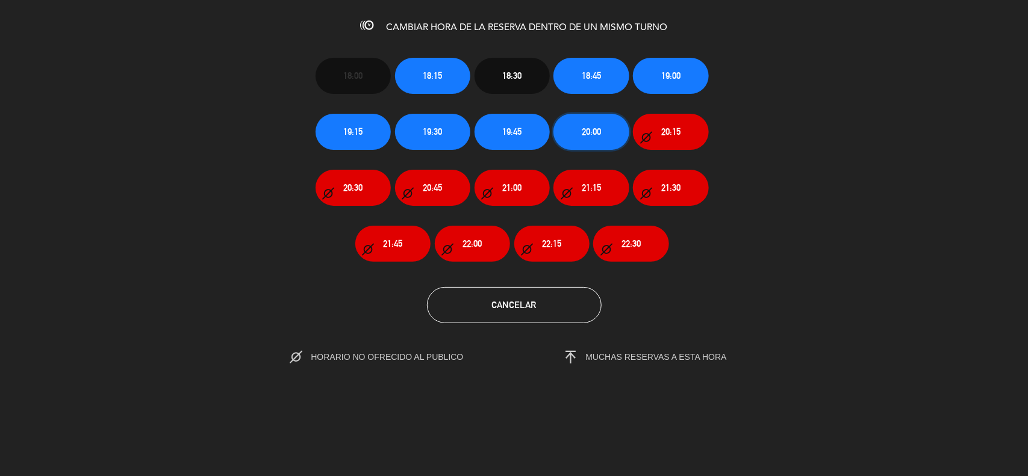
click at [587, 129] on span "20:00" at bounding box center [591, 132] width 19 height 14
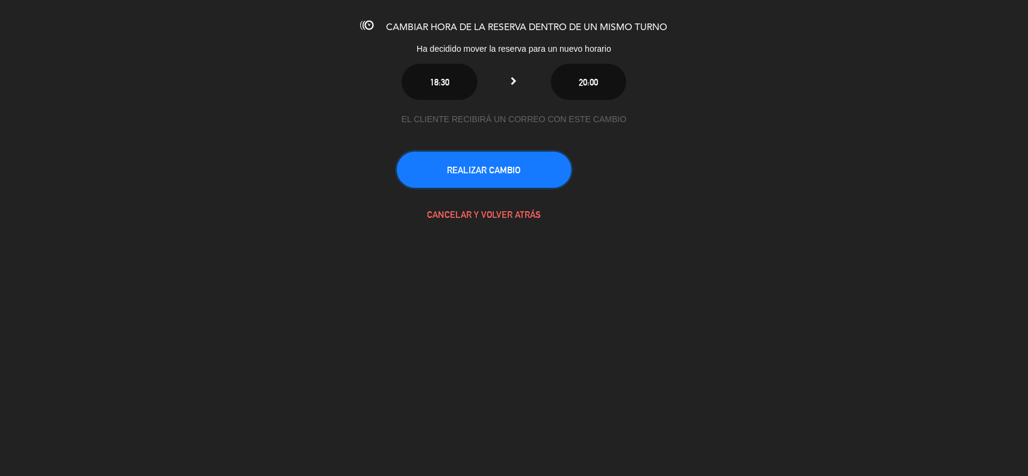
click at [468, 164] on button "REALIZAR CAMBIO" at bounding box center [484, 170] width 175 height 36
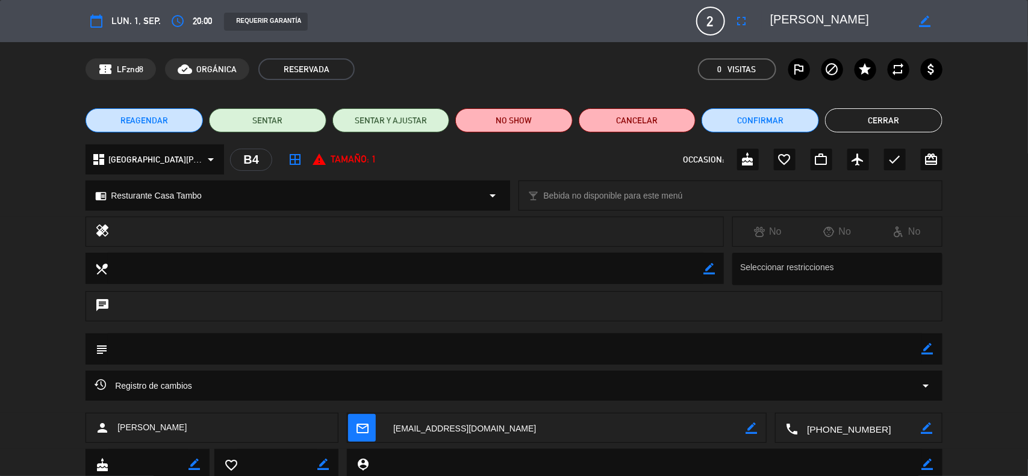
click at [895, 117] on button "Cerrar" at bounding box center [883, 120] width 117 height 24
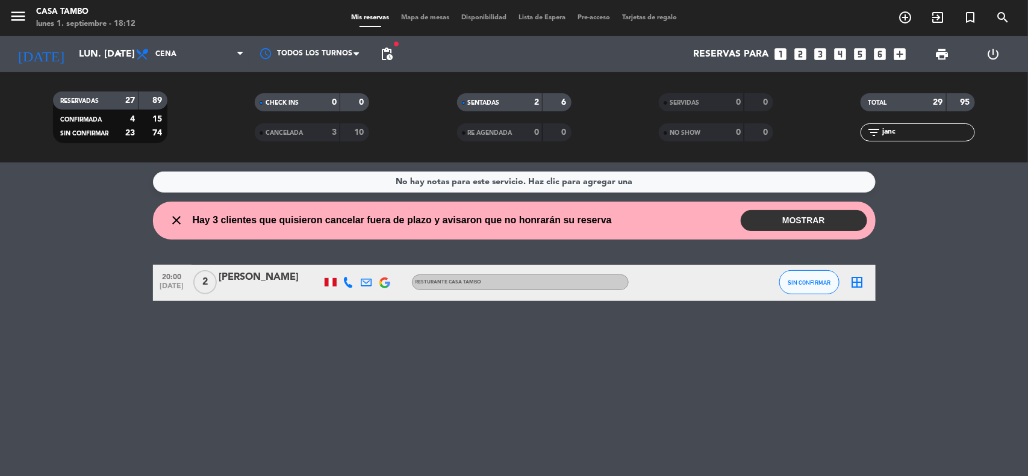
drag, startPoint x: 926, startPoint y: 137, endPoint x: 584, endPoint y: 104, distance: 343.5
click at [667, 122] on div "RESERVADAS 27 89 CONFIRMADA 4 15 SIN CONFIRMAR 23 74 CHECK INS 0 0 CANCELADA 3 …" at bounding box center [514, 117] width 1028 height 66
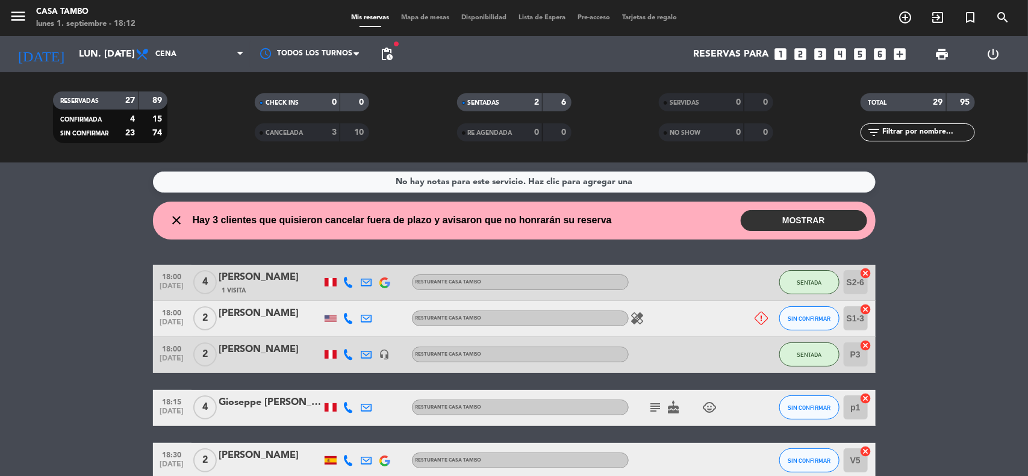
drag, startPoint x: 102, startPoint y: 251, endPoint x: 119, endPoint y: 37, distance: 214.9
click at [101, 251] on div "No hay notas para este servicio. Haz clic para agregar una close Hay 3 clientes…" at bounding box center [514, 320] width 1028 height 314
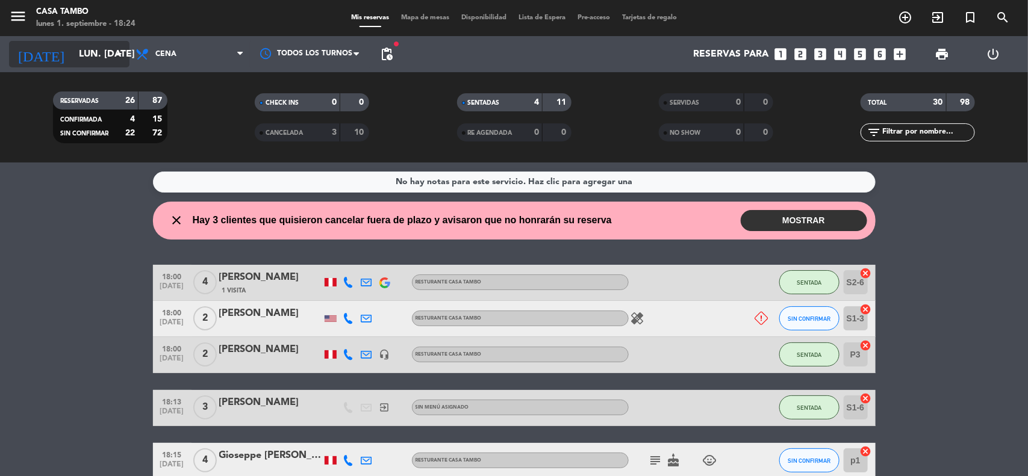
click at [73, 58] on input "lun. [DATE]" at bounding box center [136, 54] width 127 height 23
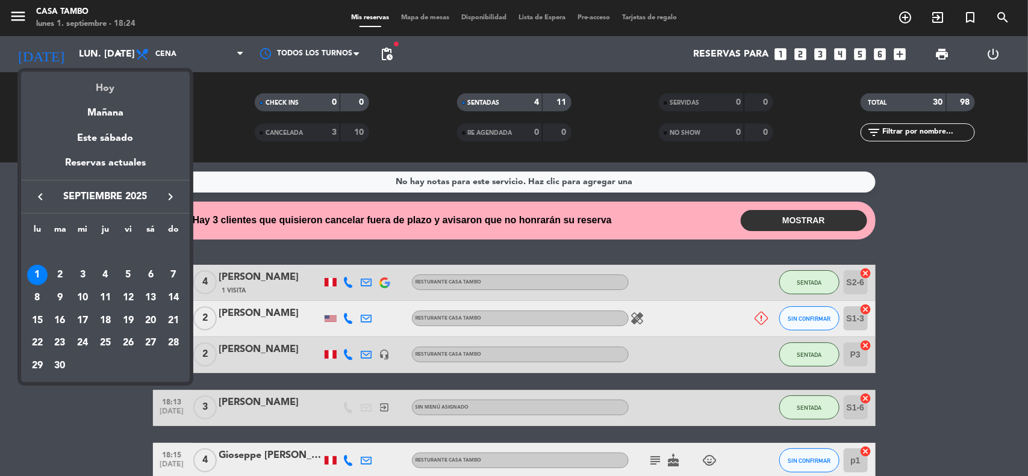
click at [91, 84] on div "Hoy" at bounding box center [105, 84] width 169 height 25
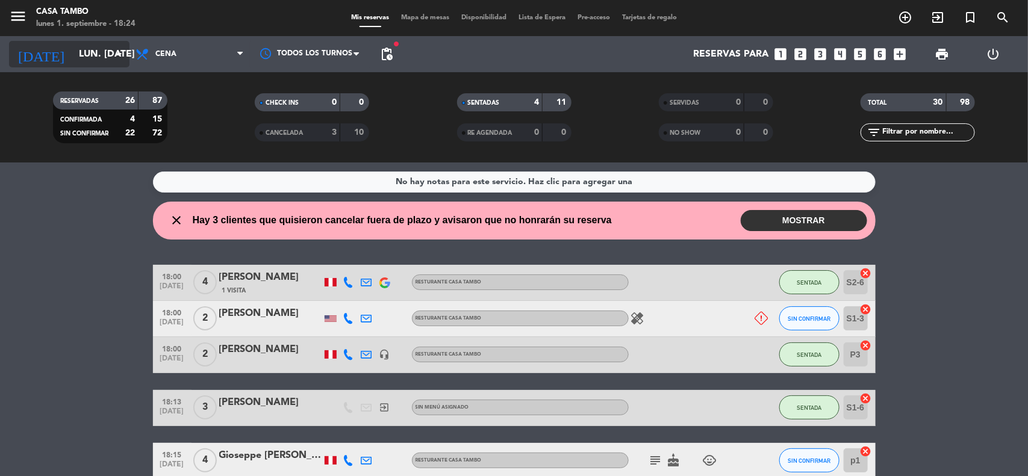
click at [113, 57] on icon "arrow_drop_down" at bounding box center [119, 54] width 14 height 14
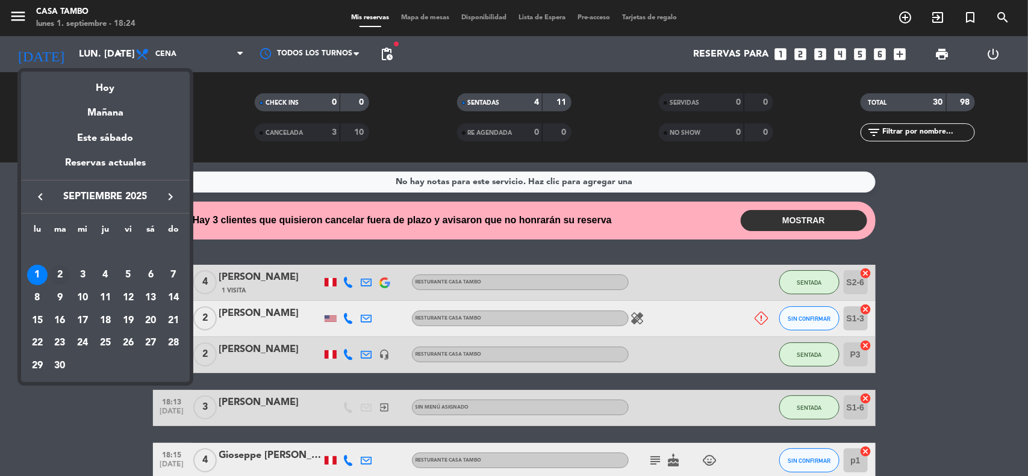
click at [56, 280] on div "2" at bounding box center [60, 275] width 20 height 20
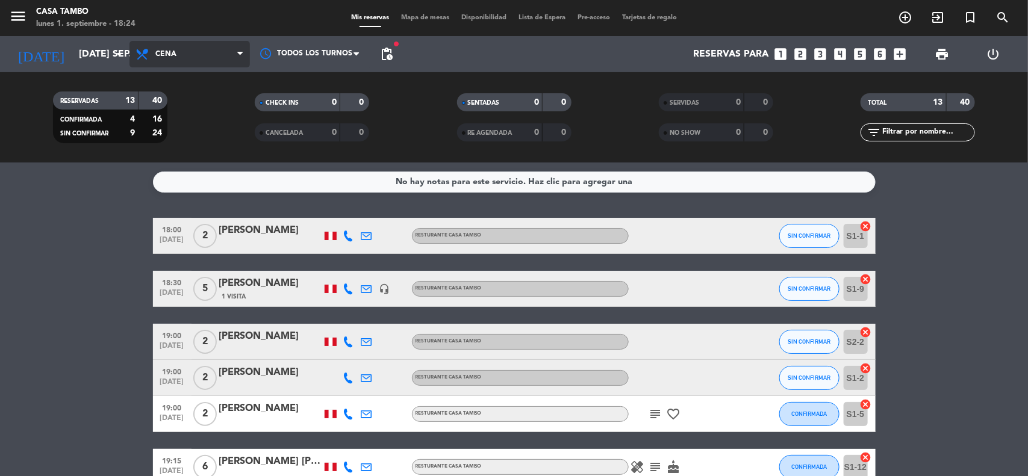
click at [219, 52] on span "Cena" at bounding box center [189, 54] width 120 height 26
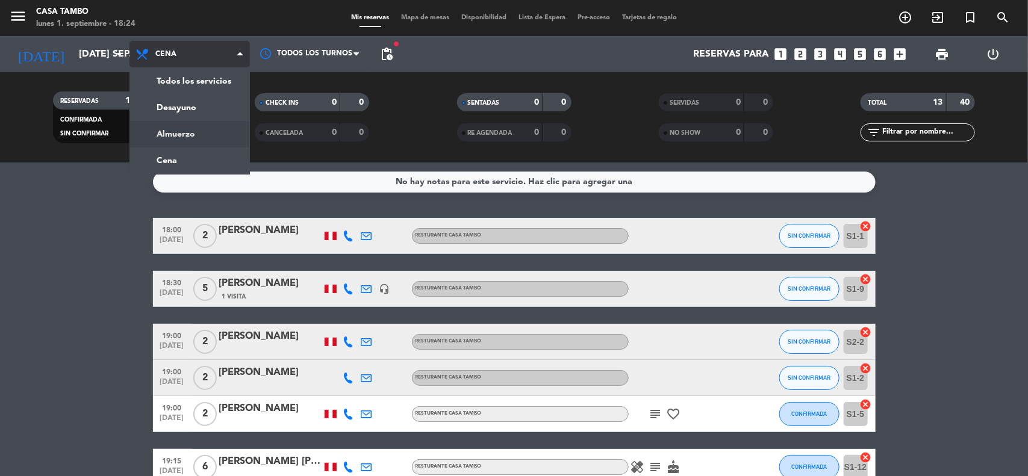
click at [211, 137] on div "menu Casa Tambo lunes 1. septiembre - 18:24 Mis reservas Mapa de mesas Disponib…" at bounding box center [514, 81] width 1028 height 163
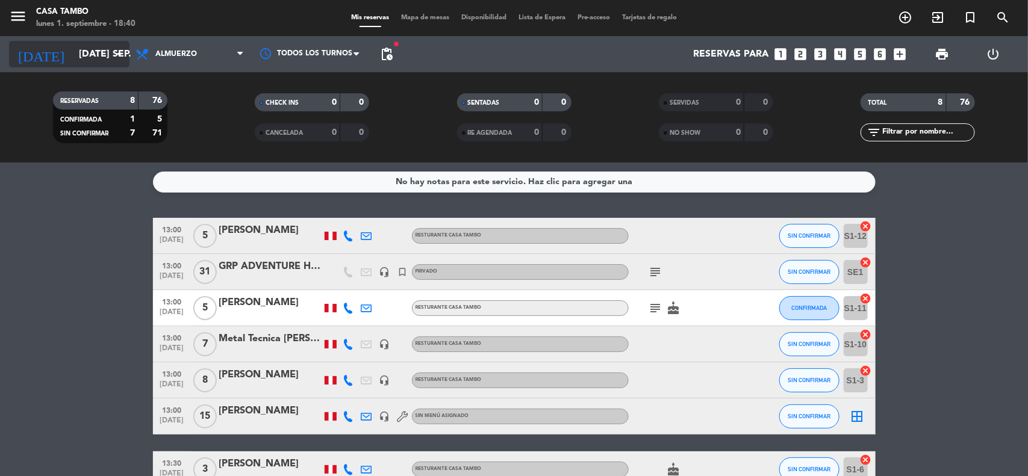
click at [119, 55] on icon "arrow_drop_down" at bounding box center [119, 54] width 14 height 14
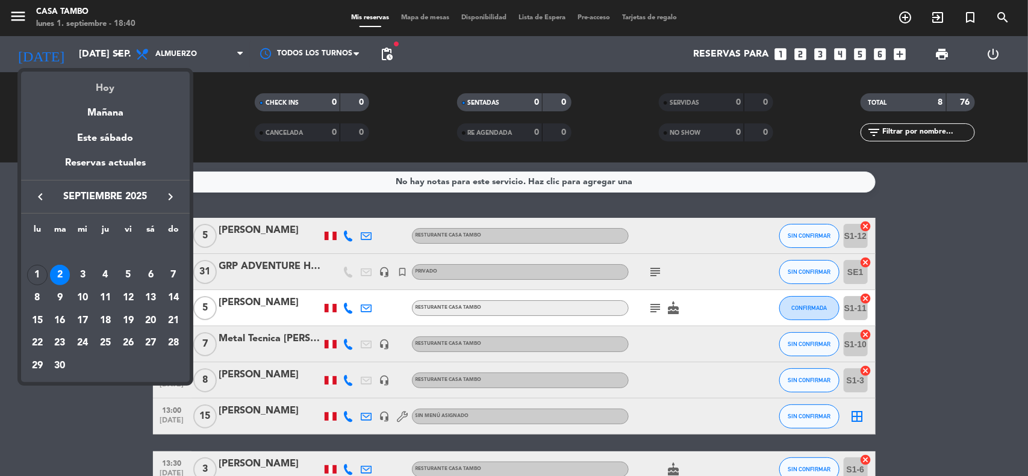
click at [113, 83] on div "Hoy" at bounding box center [105, 84] width 169 height 25
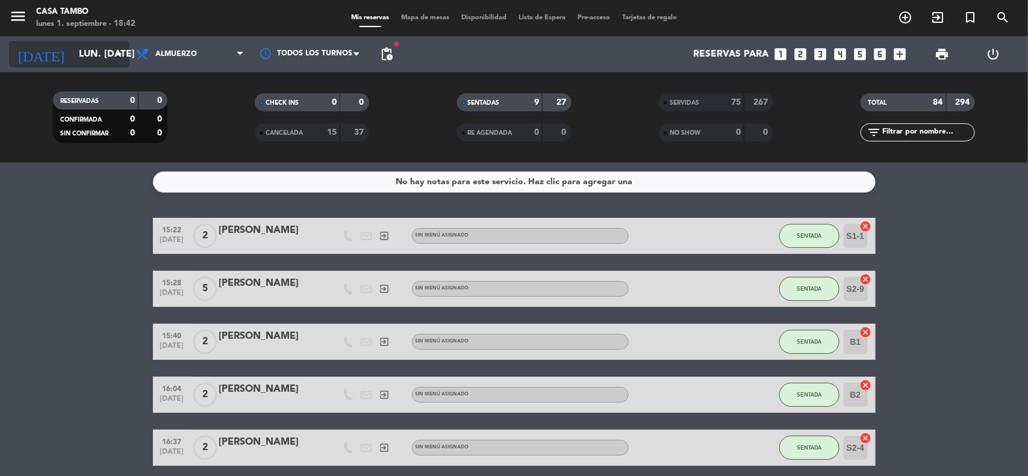
click at [85, 51] on input "lun. [DATE]" at bounding box center [136, 54] width 127 height 23
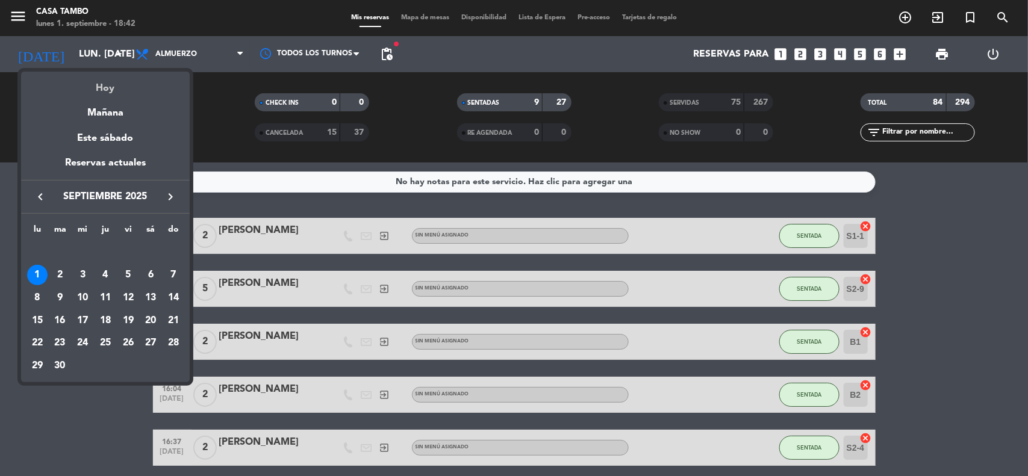
click at [107, 82] on div "Hoy" at bounding box center [105, 84] width 169 height 25
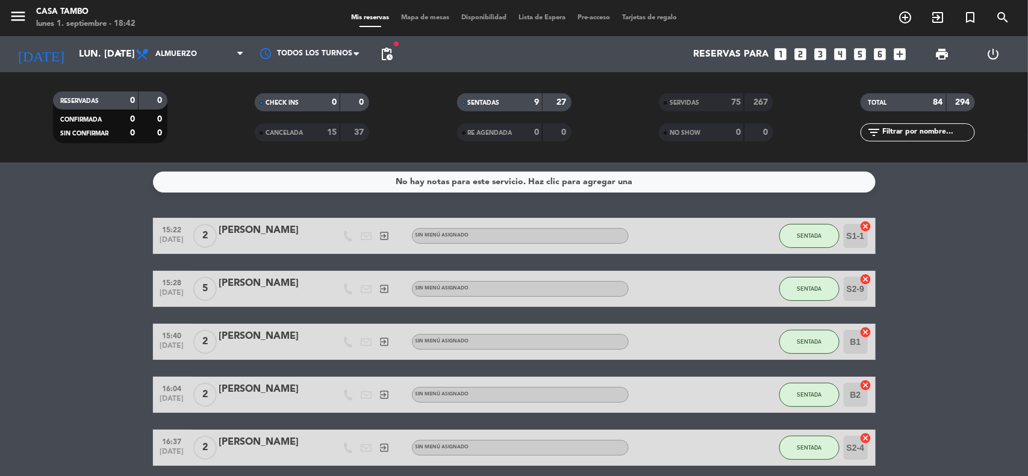
click at [82, 260] on bookings-row "15:22 [DATE] 2 [PERSON_NAME] exit_to_app Sin menú asignado SENTADA S1-1 cancel …" at bounding box center [514, 448] width 1028 height 460
click at [51, 225] on bookings-row "15:22 [DATE] 2 [PERSON_NAME] exit_to_app Sin menú asignado SENTADA S1-1 cancel …" at bounding box center [514, 395] width 1028 height 354
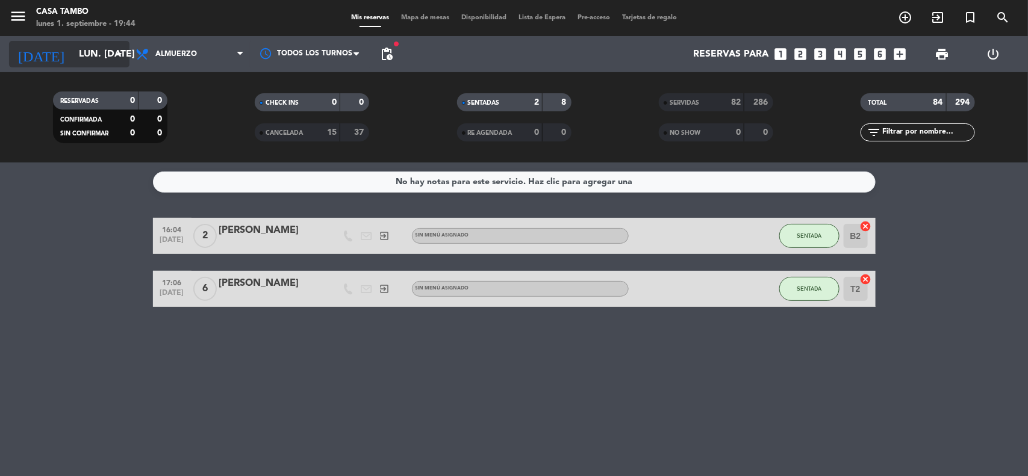
click at [103, 58] on input "lun. [DATE]" at bounding box center [136, 54] width 127 height 23
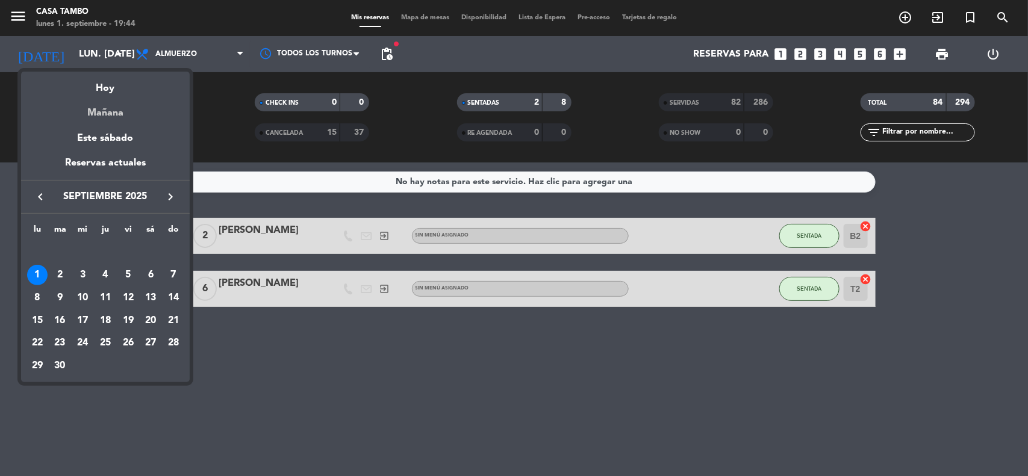
click at [112, 109] on div "Mañana" at bounding box center [105, 108] width 169 height 25
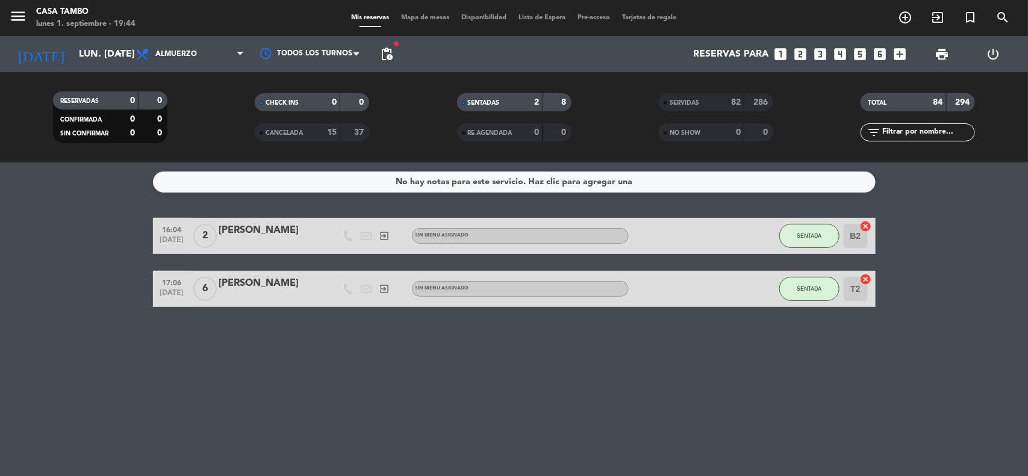
type input "[DATE] sep."
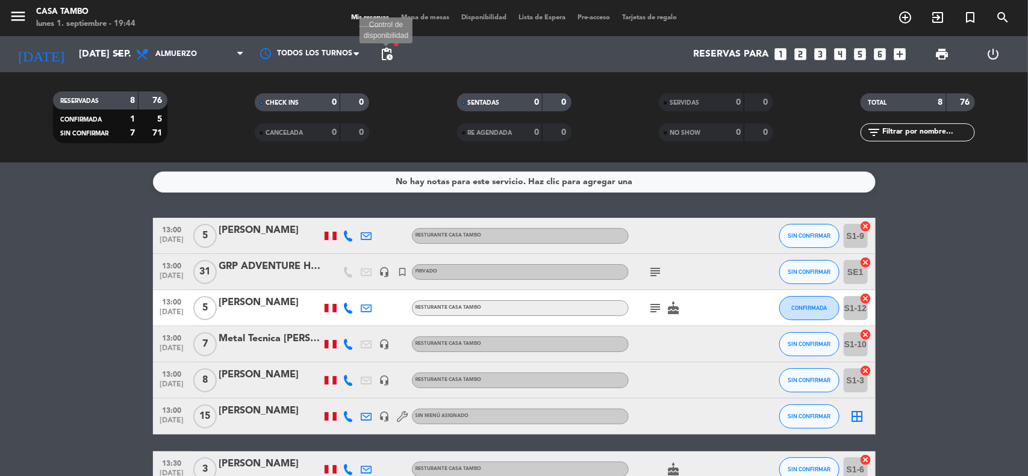
click at [390, 60] on span "pending_actions" at bounding box center [386, 54] width 14 height 14
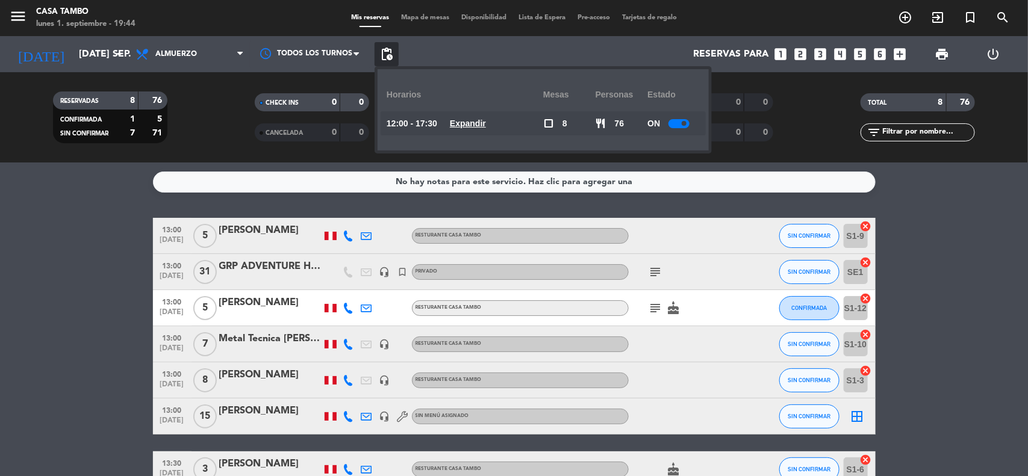
click at [683, 127] on div at bounding box center [678, 123] width 21 height 9
click at [102, 278] on bookings-row "13:00 [DATE] 5 [PERSON_NAME] Resturante Casa Tambo SIN CONFIRMAR S1-9 cancel 13…" at bounding box center [514, 371] width 1028 height 306
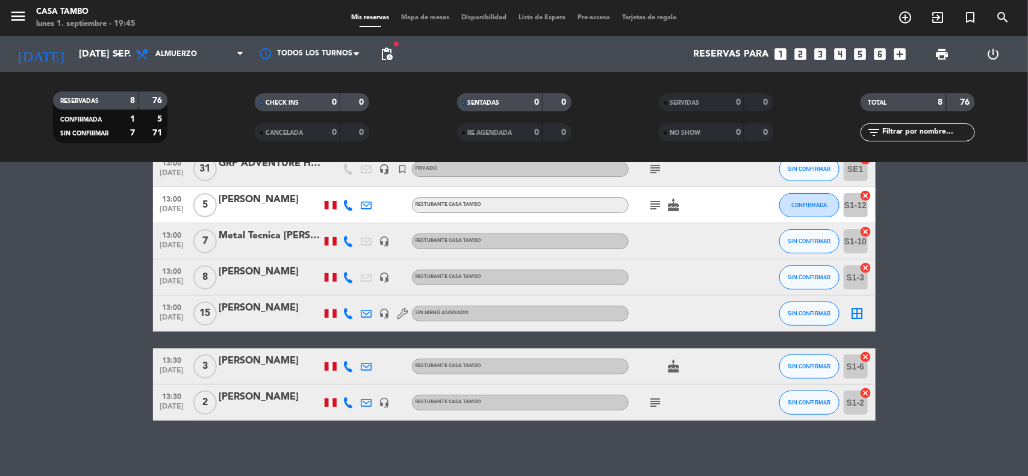
scroll to position [107, 0]
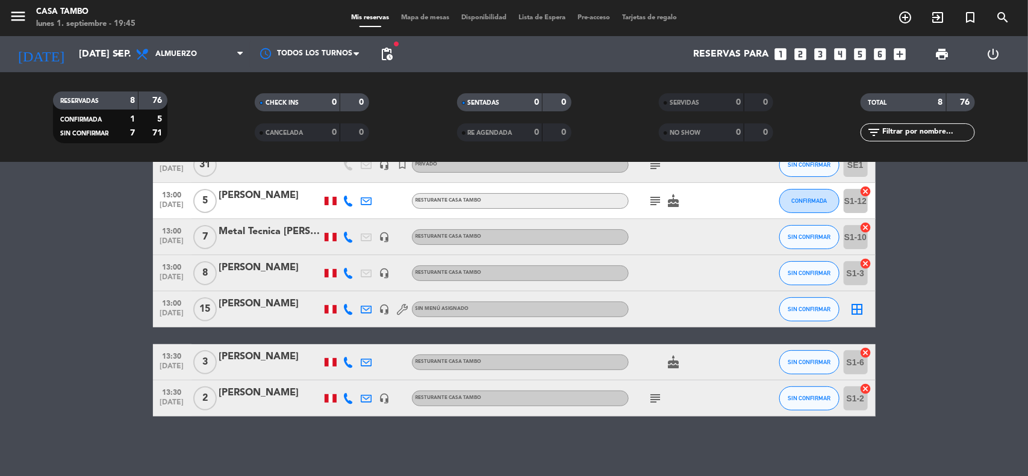
click at [654, 395] on icon "subject" at bounding box center [655, 398] width 14 height 14
copy div "ANIVERSARIO / buena ubicacion"
drag, startPoint x: 585, startPoint y: 371, endPoint x: 724, endPoint y: 376, distance: 138.5
click at [724, 376] on div "ANIVERSARIO / buena ubicacion" at bounding box center [656, 375] width 149 height 21
click at [668, 362] on icon "cake" at bounding box center [673, 362] width 14 height 14
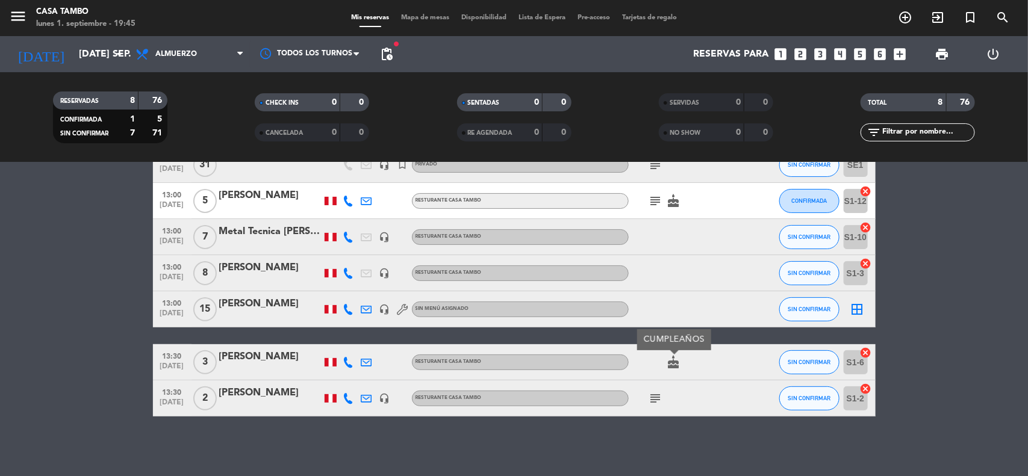
click at [82, 301] on bookings-row "13:00 [DATE] 5 [PERSON_NAME] Resturante Casa Tambo SIN CONFIRMAR S1-9 cancel 13…" at bounding box center [514, 264] width 1028 height 306
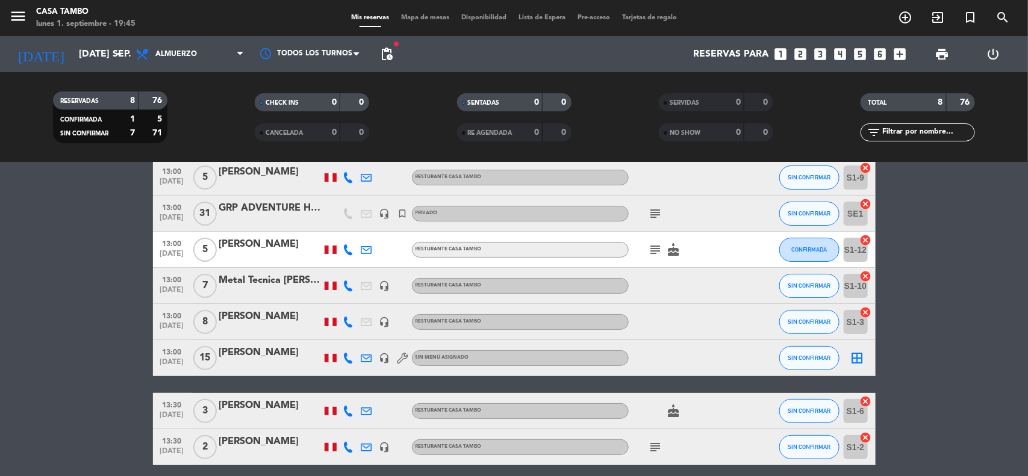
scroll to position [32, 0]
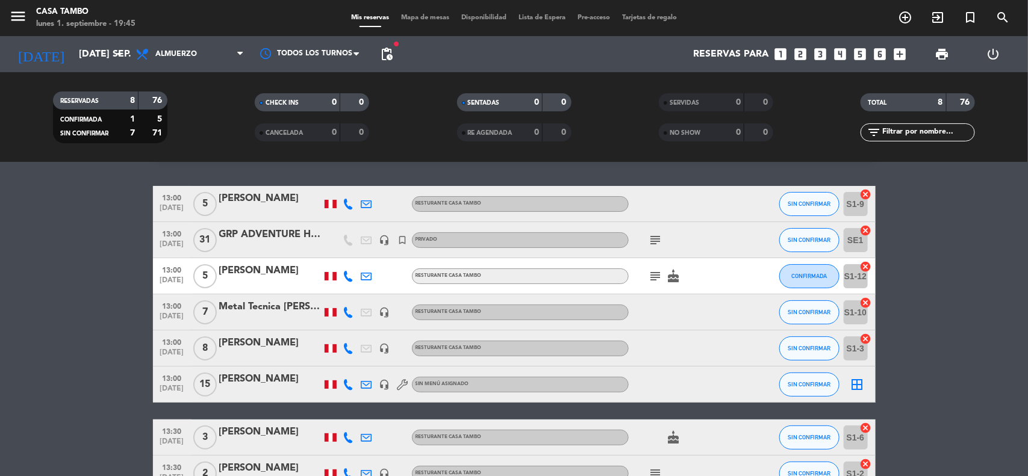
click at [659, 278] on icon "subject" at bounding box center [655, 276] width 14 height 14
click at [659, 276] on icon "subject" at bounding box center [655, 276] width 14 height 14
click at [657, 239] on icon "subject" at bounding box center [655, 240] width 14 height 14
copy div "ESPEJOS / MENU CRIOLLO"
drag, startPoint x: 594, startPoint y: 259, endPoint x: 717, endPoint y: 261, distance: 123.4
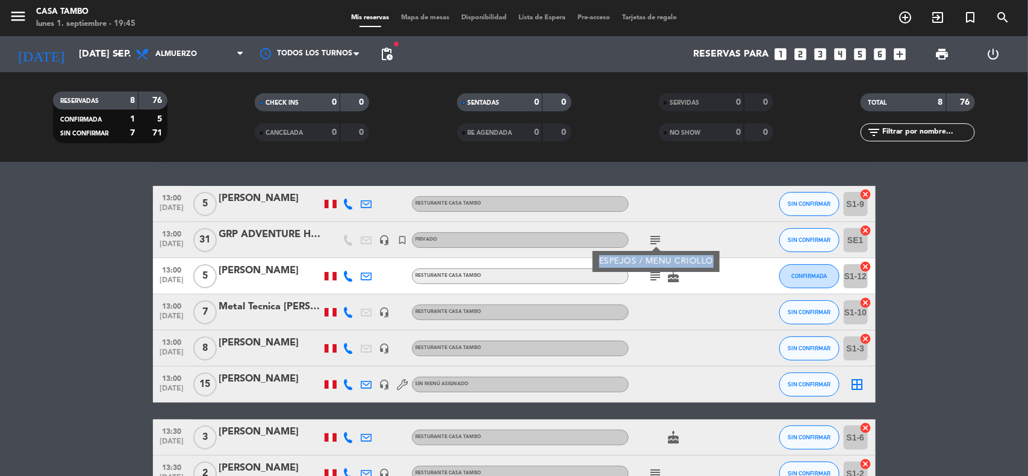
click at [717, 261] on div "ESPEJOS / MENU CRIOLLO" at bounding box center [655, 261] width 127 height 21
